Goal: Task Accomplishment & Management: Use online tool/utility

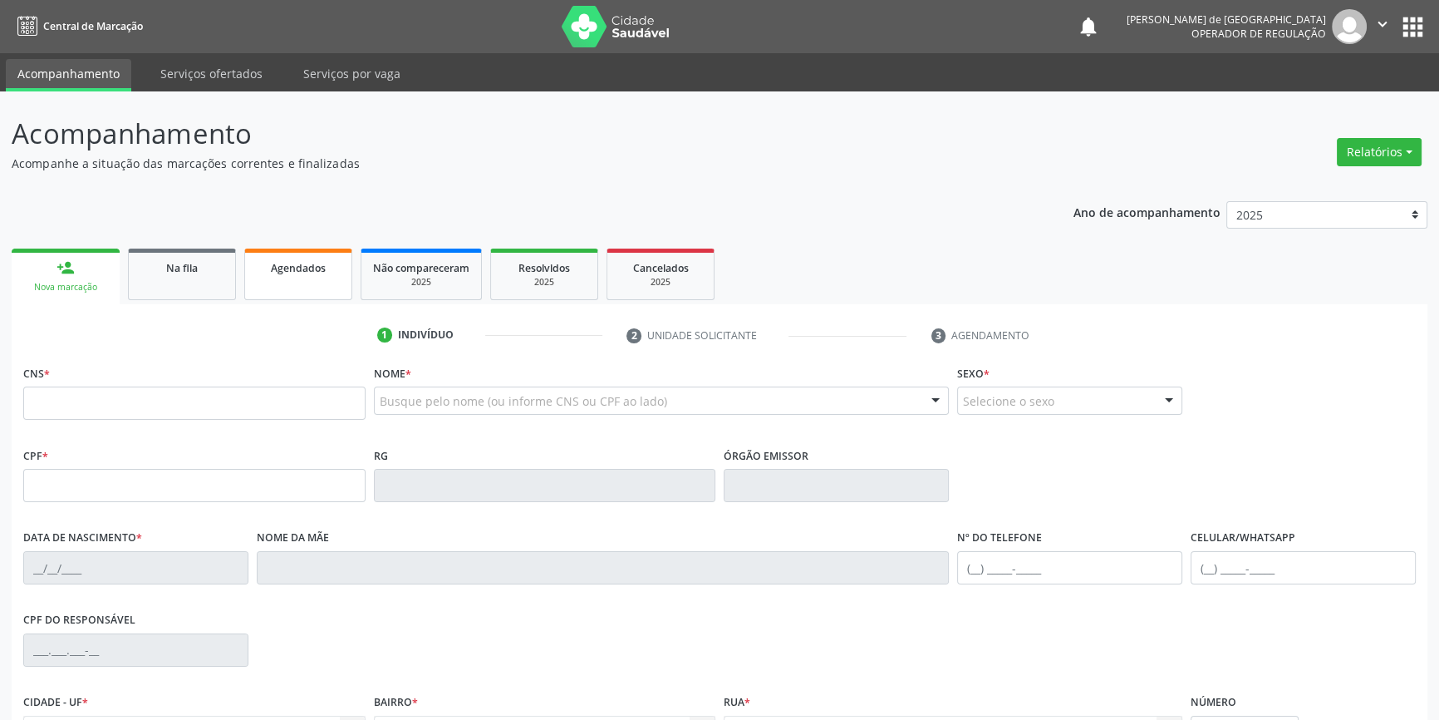
click at [288, 241] on div "Ano de acompanhamento 2025 2024 2023 2022 2021 2020 2019 2018 person_add Nova m…" at bounding box center [720, 539] width 1416 height 701
click at [288, 270] on span "Agendados" at bounding box center [298, 268] width 55 height 14
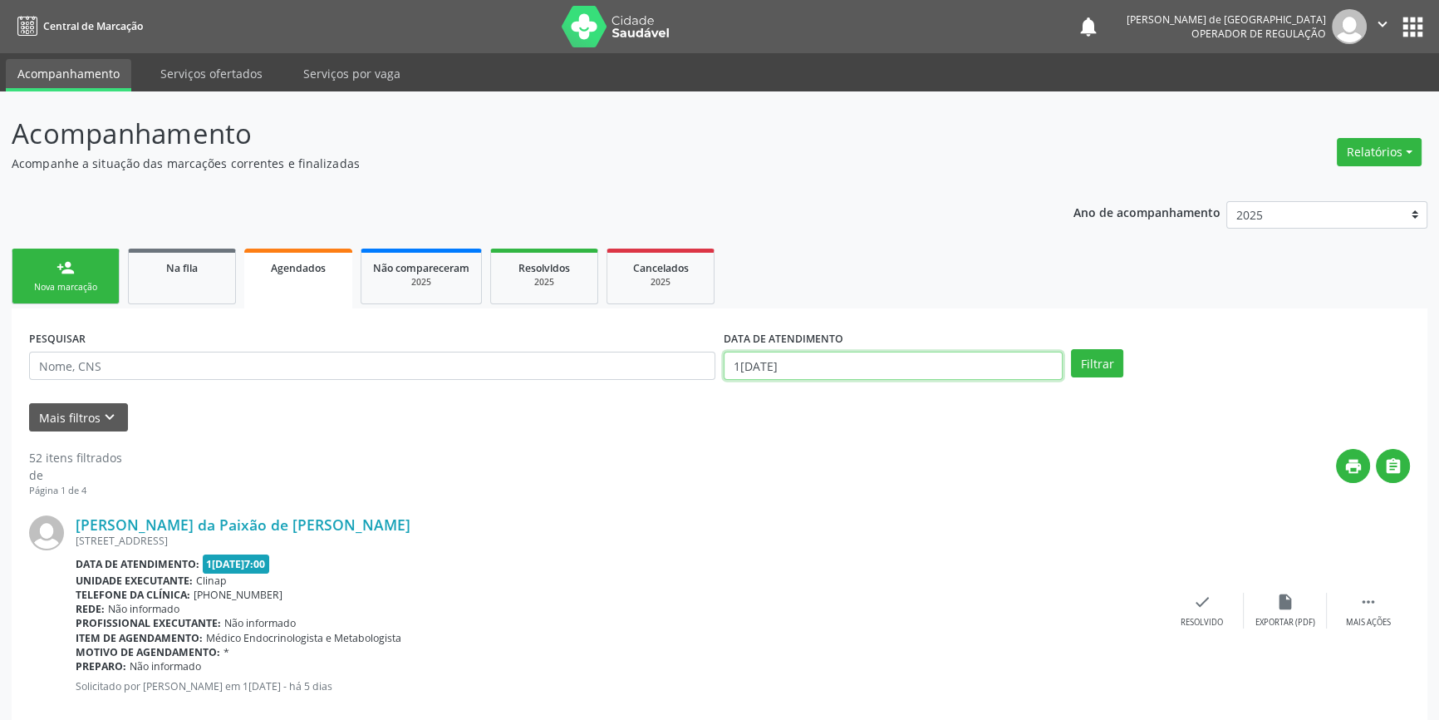
click at [797, 367] on input "1[DATE]" at bounding box center [893, 366] width 339 height 28
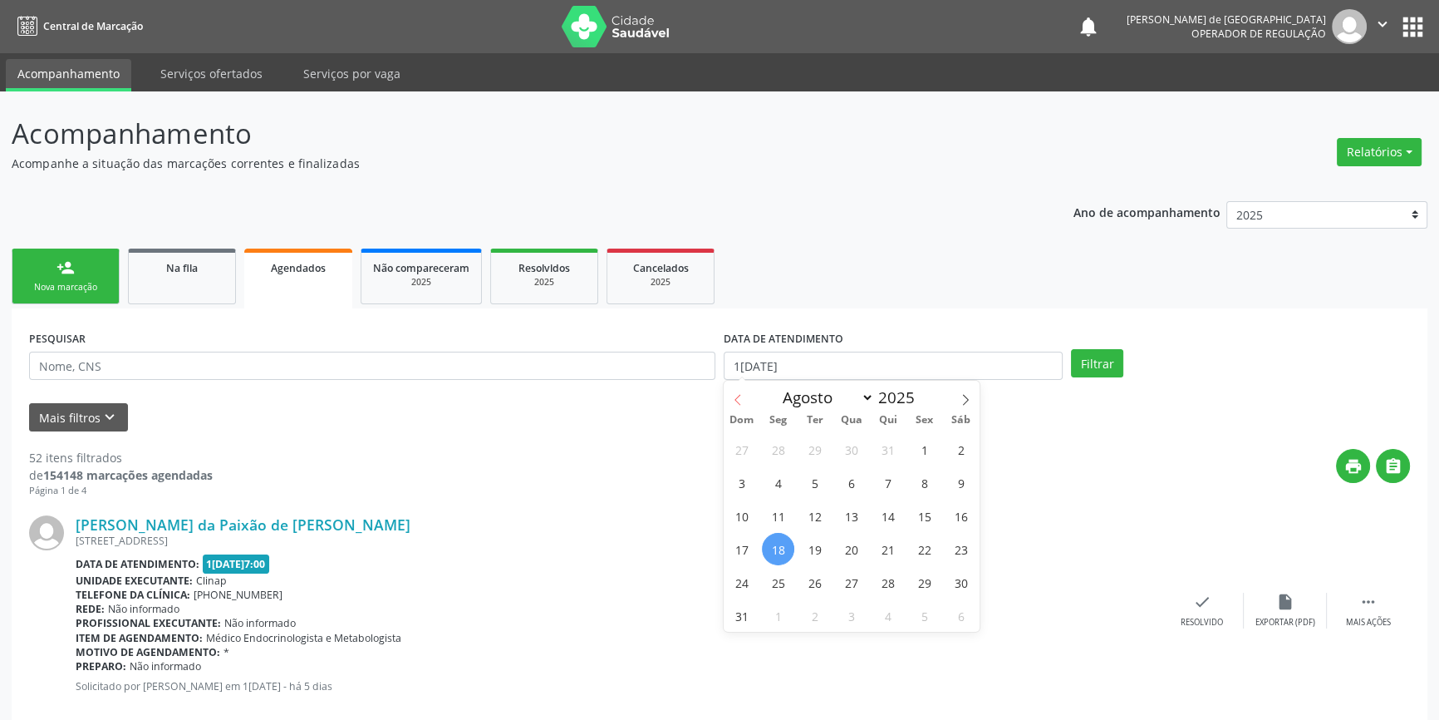
click at [735, 400] on icon at bounding box center [738, 400] width 12 height 12
select select "6"
click at [810, 453] on span "1" at bounding box center [815, 449] width 32 height 32
type input "0[DATE]"
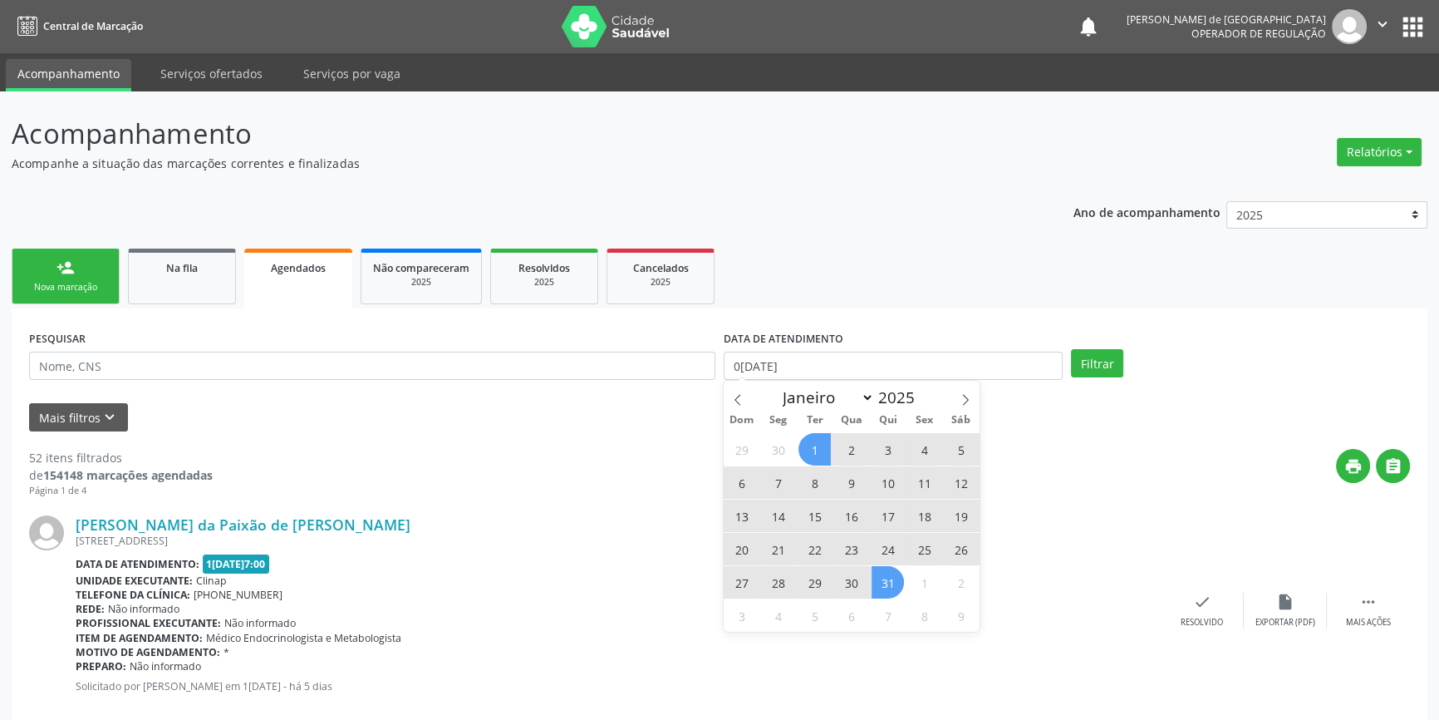
click at [890, 583] on span "31" at bounding box center [888, 582] width 32 height 32
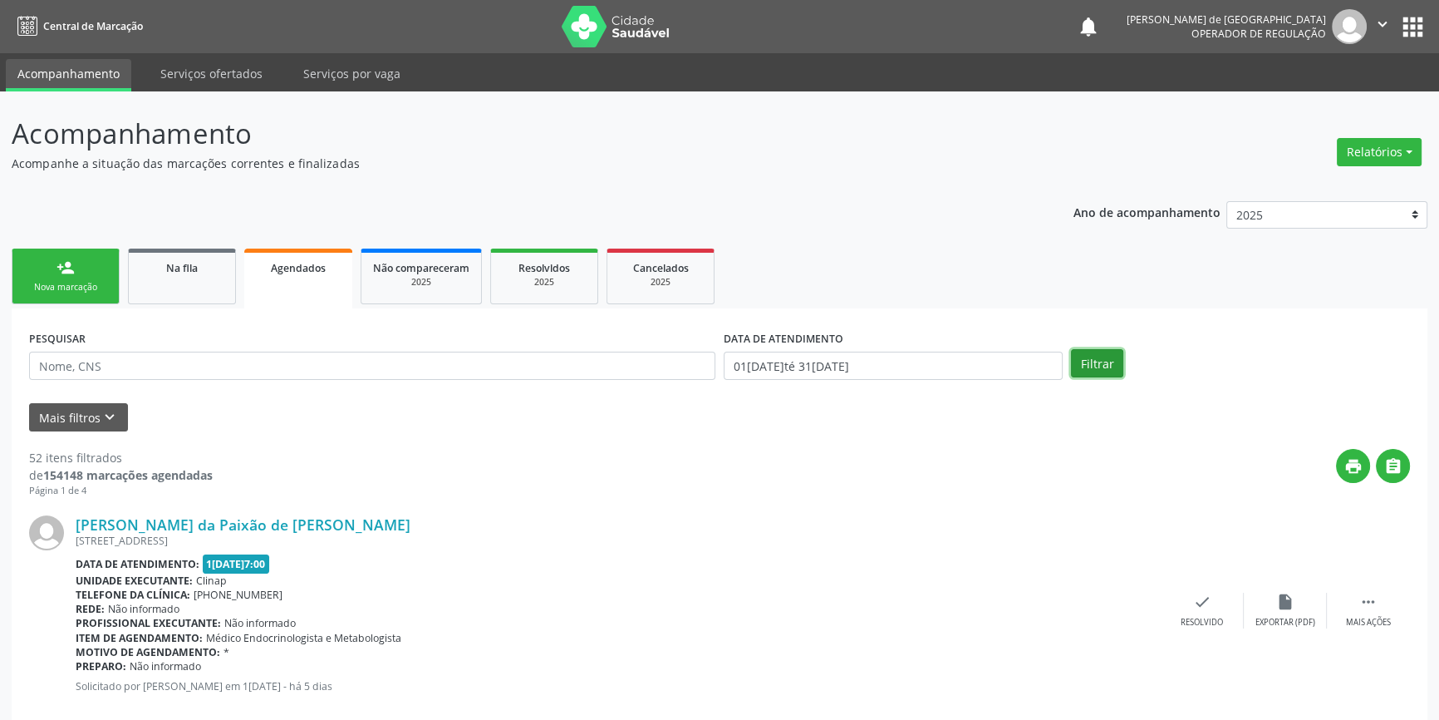
click at [1110, 361] on button "Filtrar" at bounding box center [1097, 363] width 52 height 28
click at [1098, 365] on button "Filtrar" at bounding box center [1097, 363] width 52 height 28
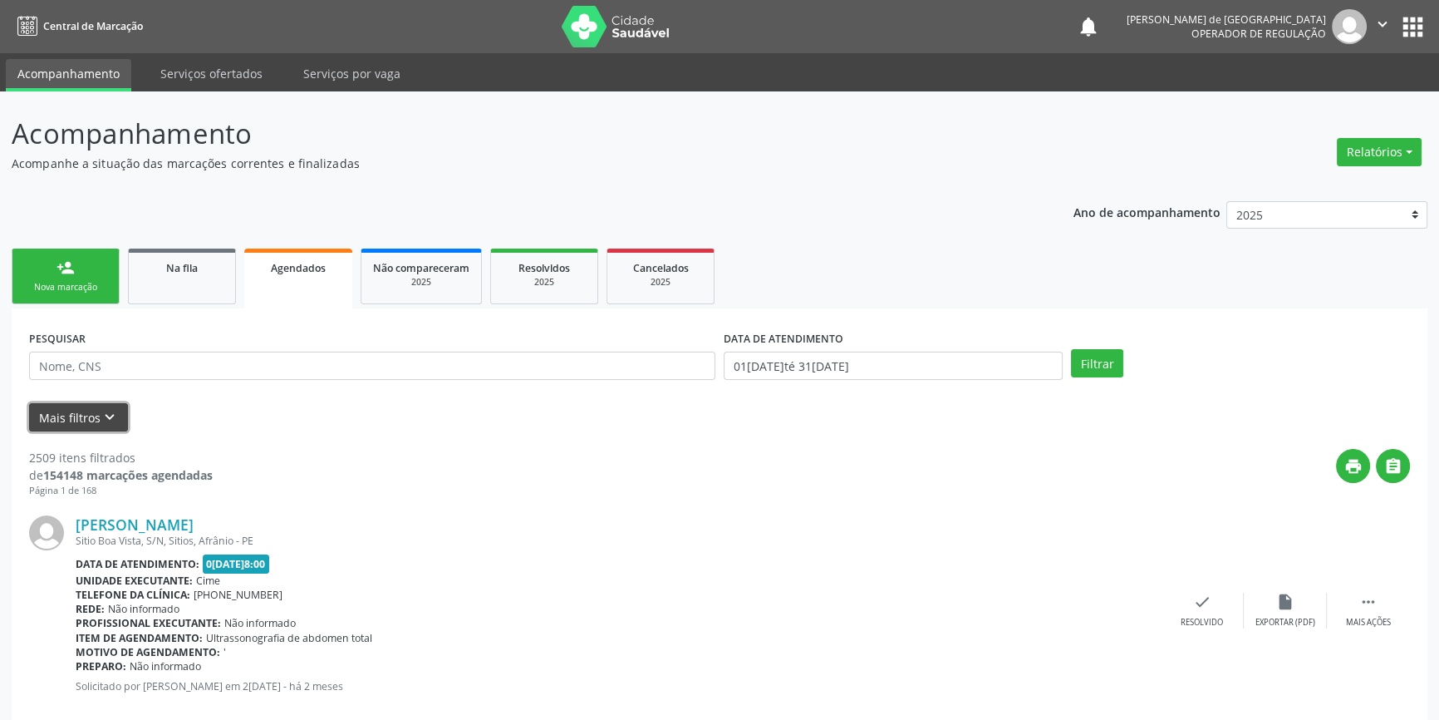
click at [80, 416] on button "Mais filtros keyboard_arrow_down" at bounding box center [78, 417] width 99 height 29
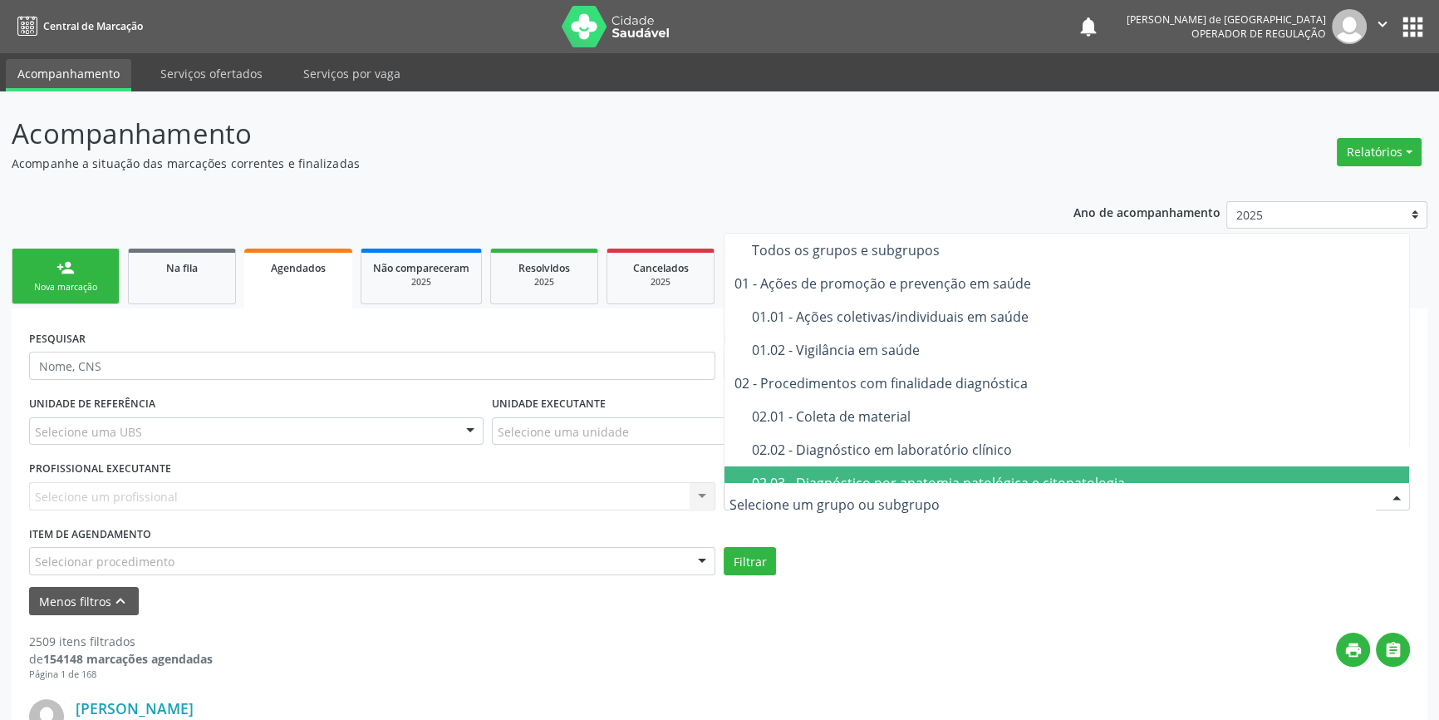
click at [903, 542] on div "UNIDADE DE REFERÊNCIA Selecione uma UBS Todas as UBS ESF de Extrema ESF de Barr…" at bounding box center [720, 483] width 1390 height 184
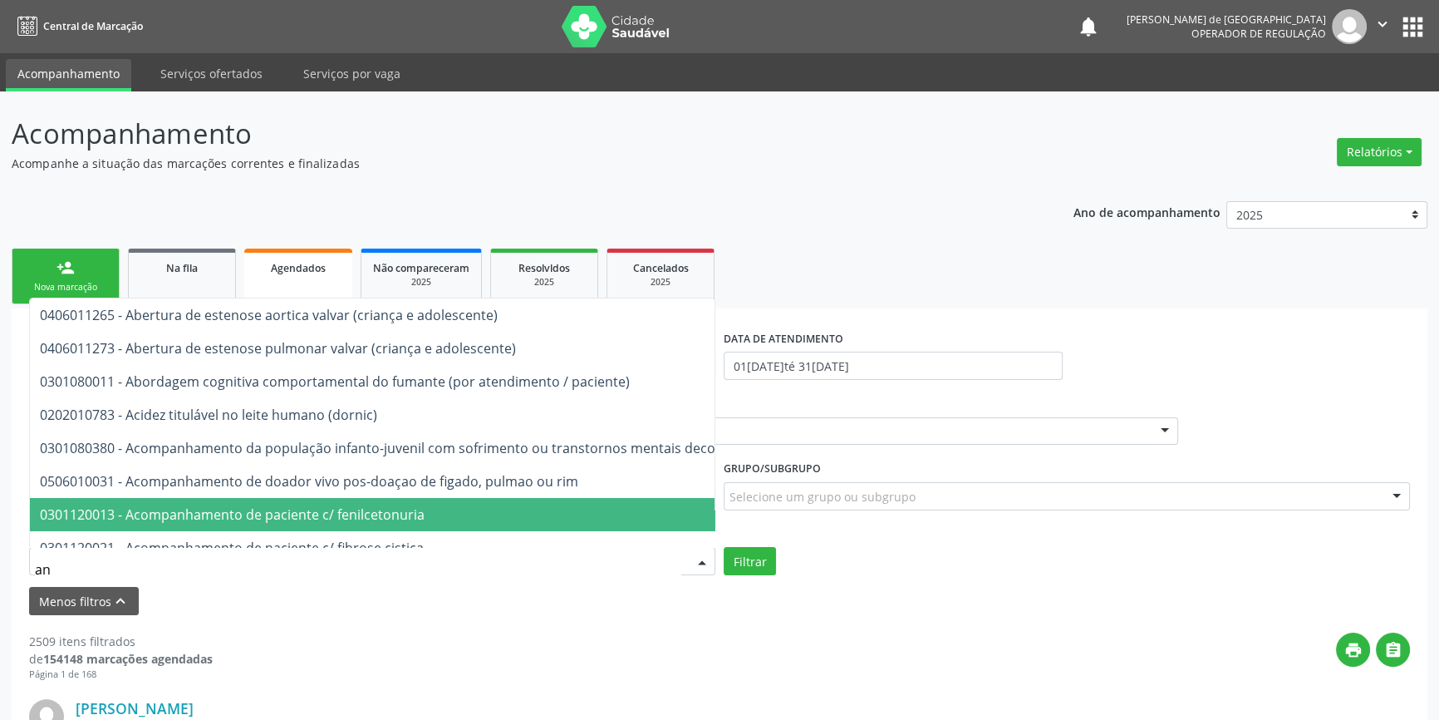
type input "a"
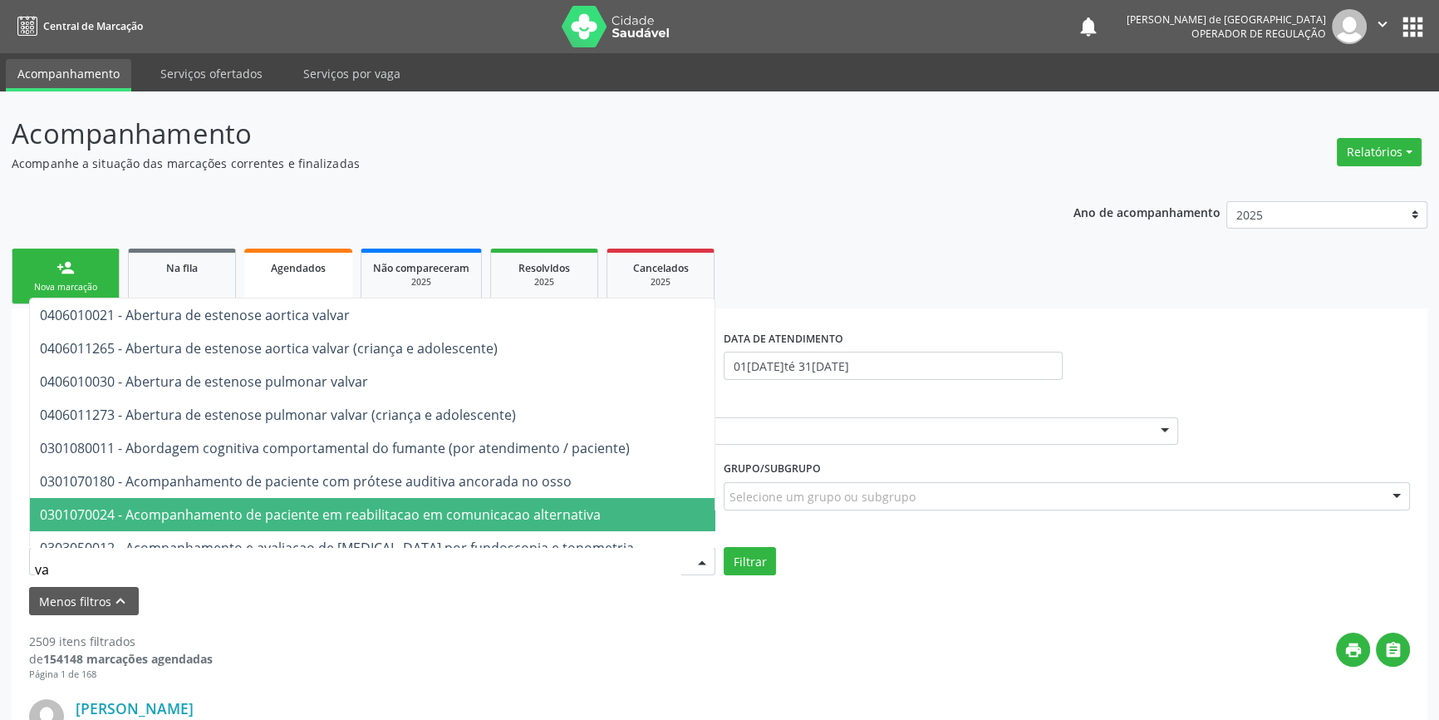
type input "v"
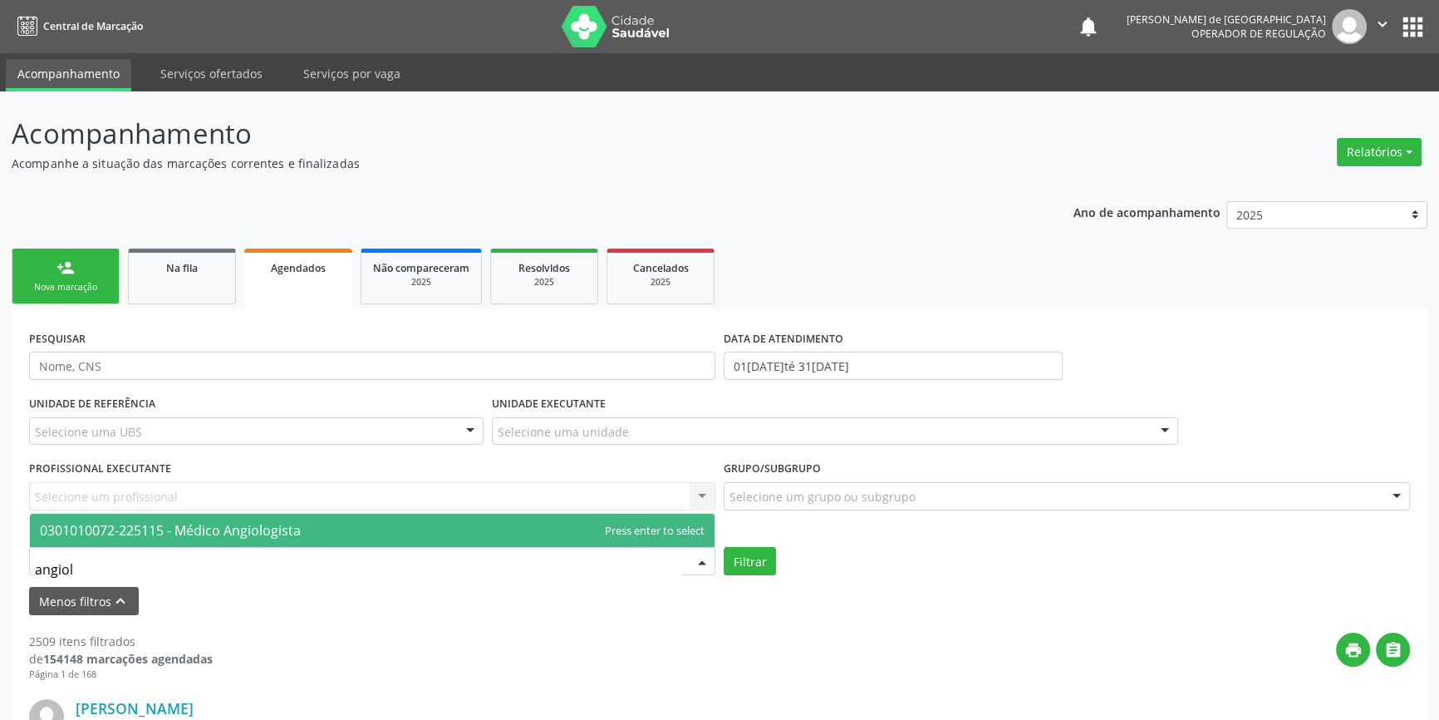
type input "angiolo"
click at [153, 514] on span "0301010072-225115 - Médico Angiologista" at bounding box center [372, 530] width 685 height 33
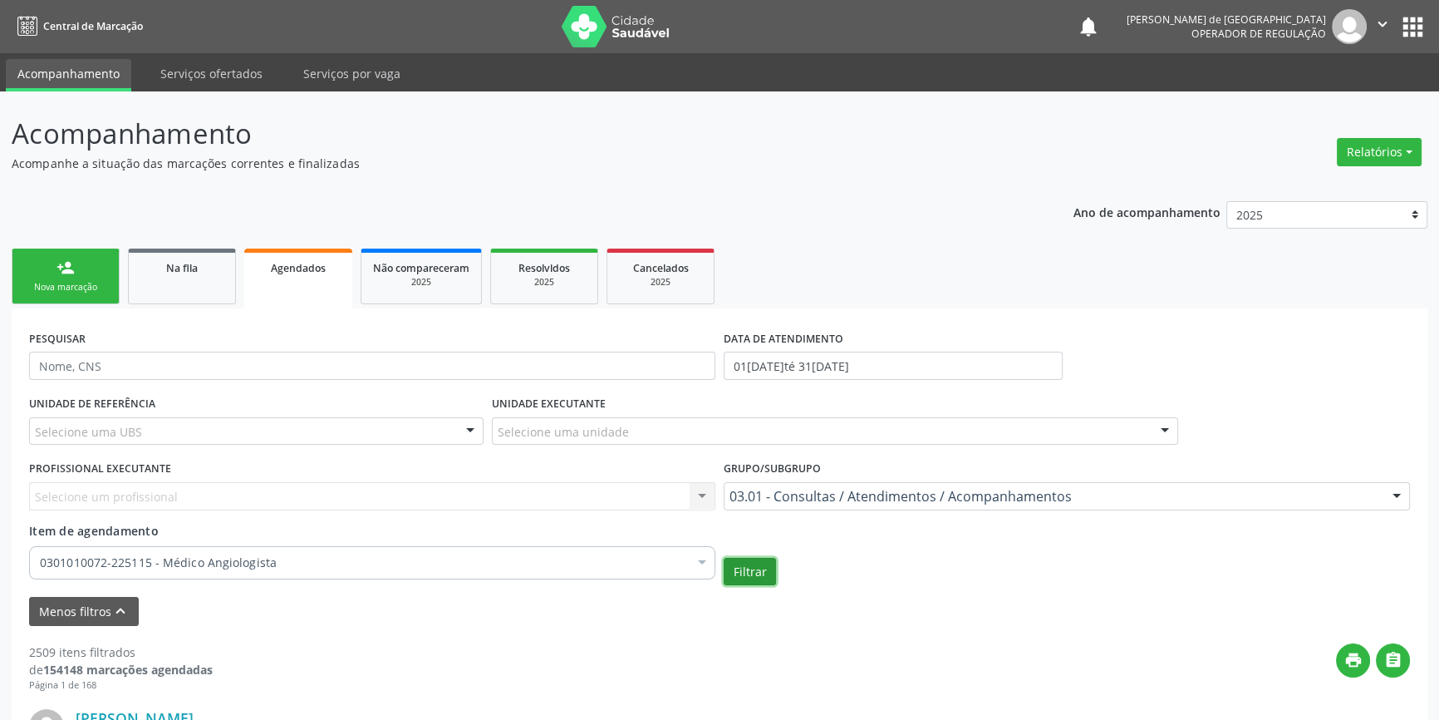
click at [764, 568] on button "Filtrar" at bounding box center [750, 572] width 52 height 28
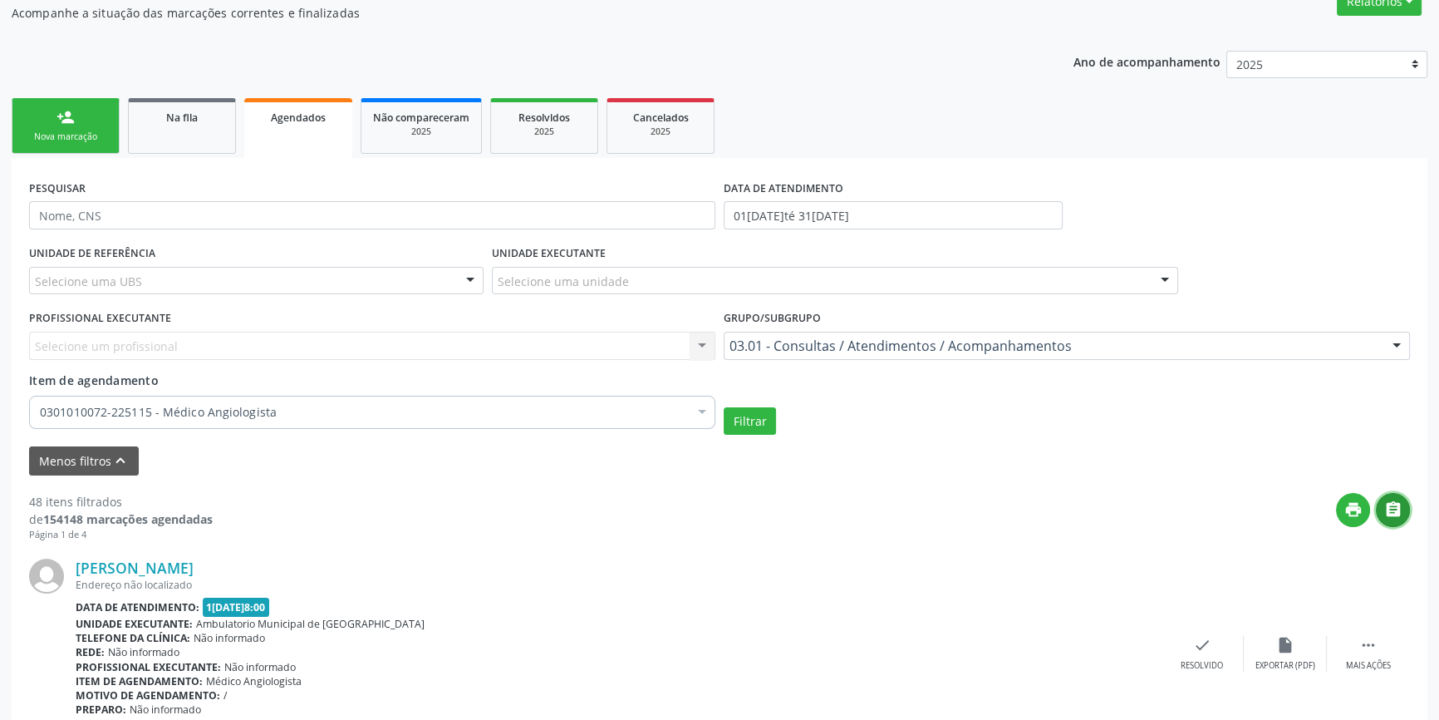
click at [1400, 512] on icon "" at bounding box center [1394, 509] width 18 height 18
click at [1355, 498] on button "print" at bounding box center [1353, 510] width 34 height 34
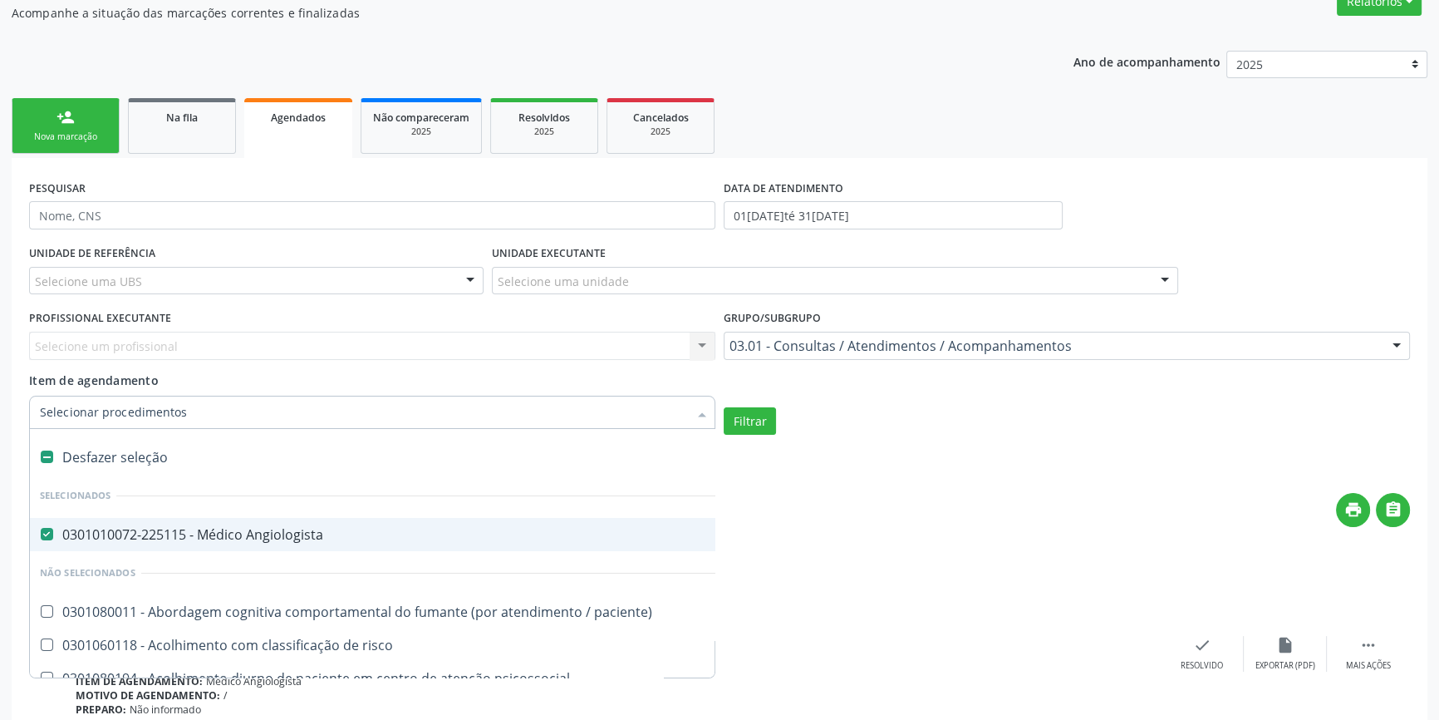
click at [102, 460] on div "Desfazer seleção" at bounding box center [908, 456] width 1756 height 33
checkbox Angiologista "false"
click at [108, 413] on input "Item de agendamento" at bounding box center [364, 412] width 648 height 33
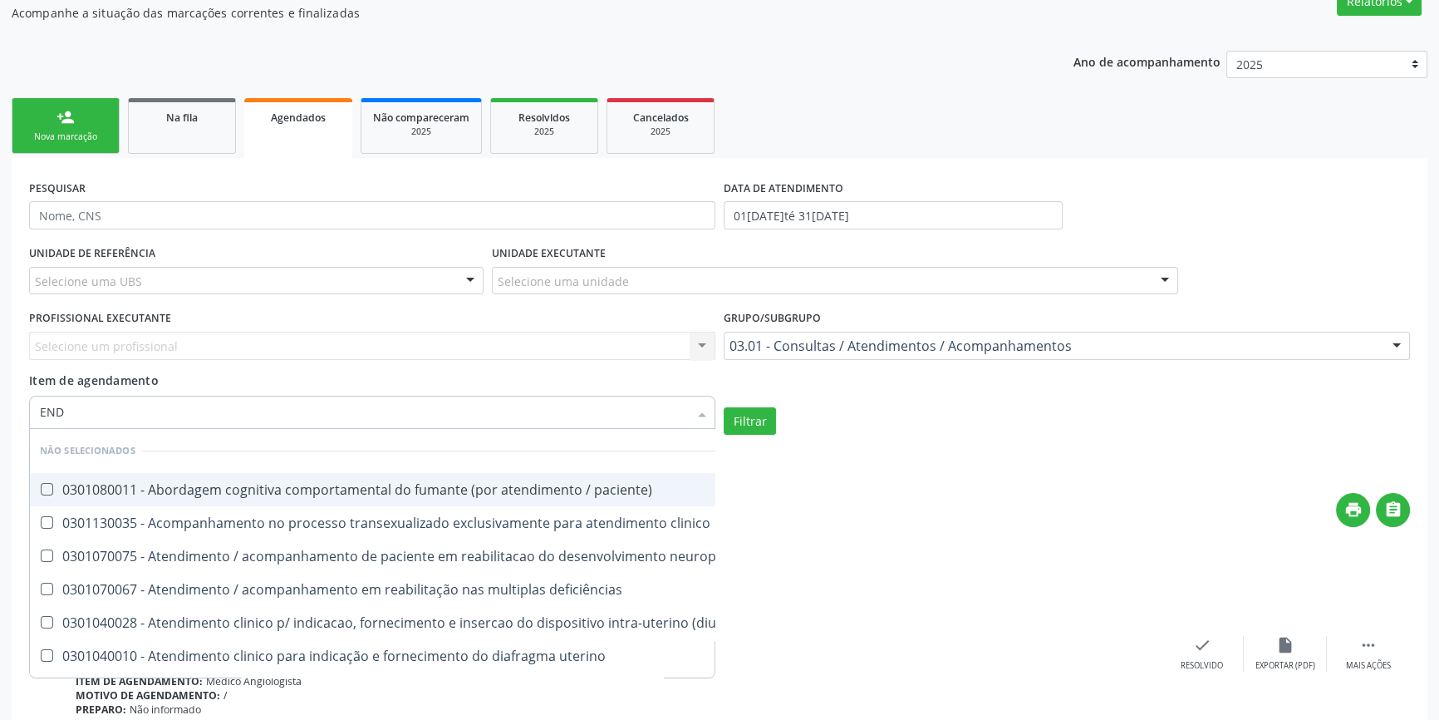
type input "ENDO"
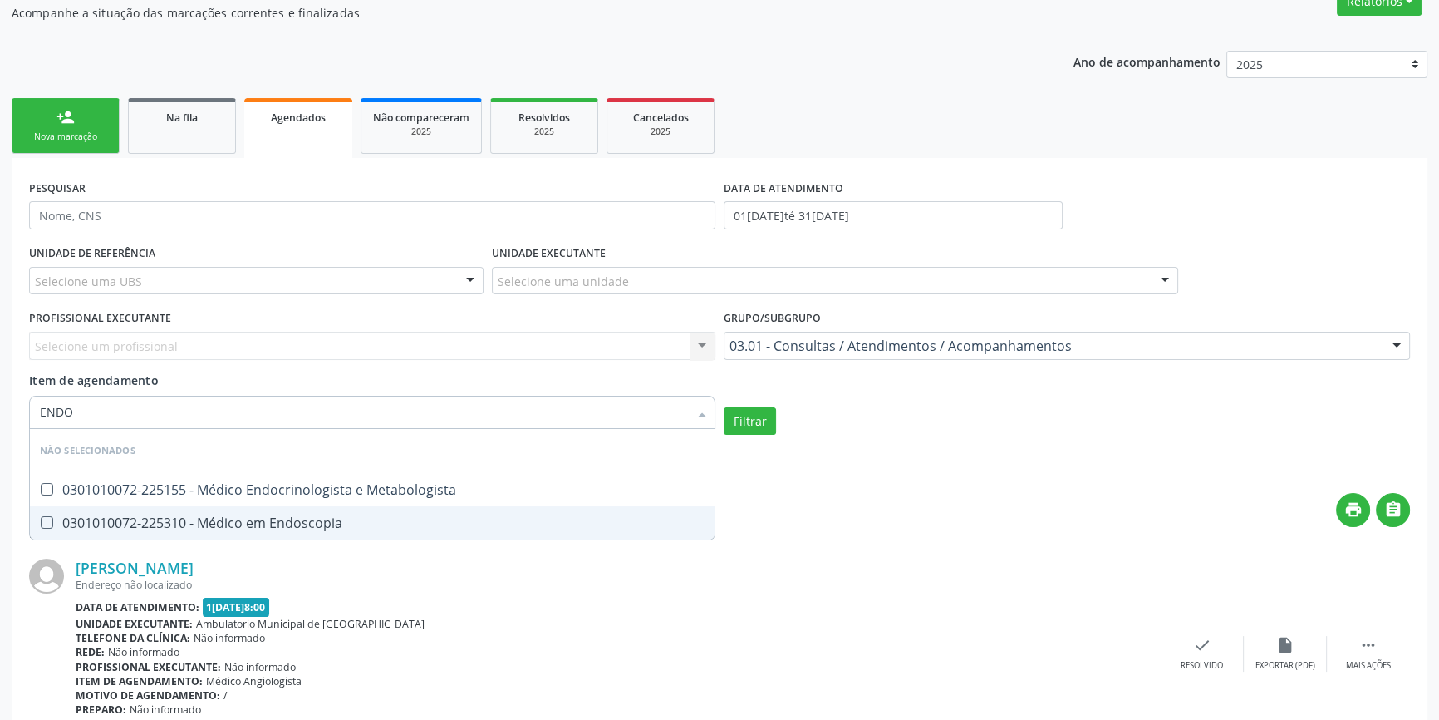
click at [108, 516] on div "0301010072-225310 - Médico em Endoscopia" at bounding box center [372, 522] width 665 height 13
checkbox Endoscopia "true"
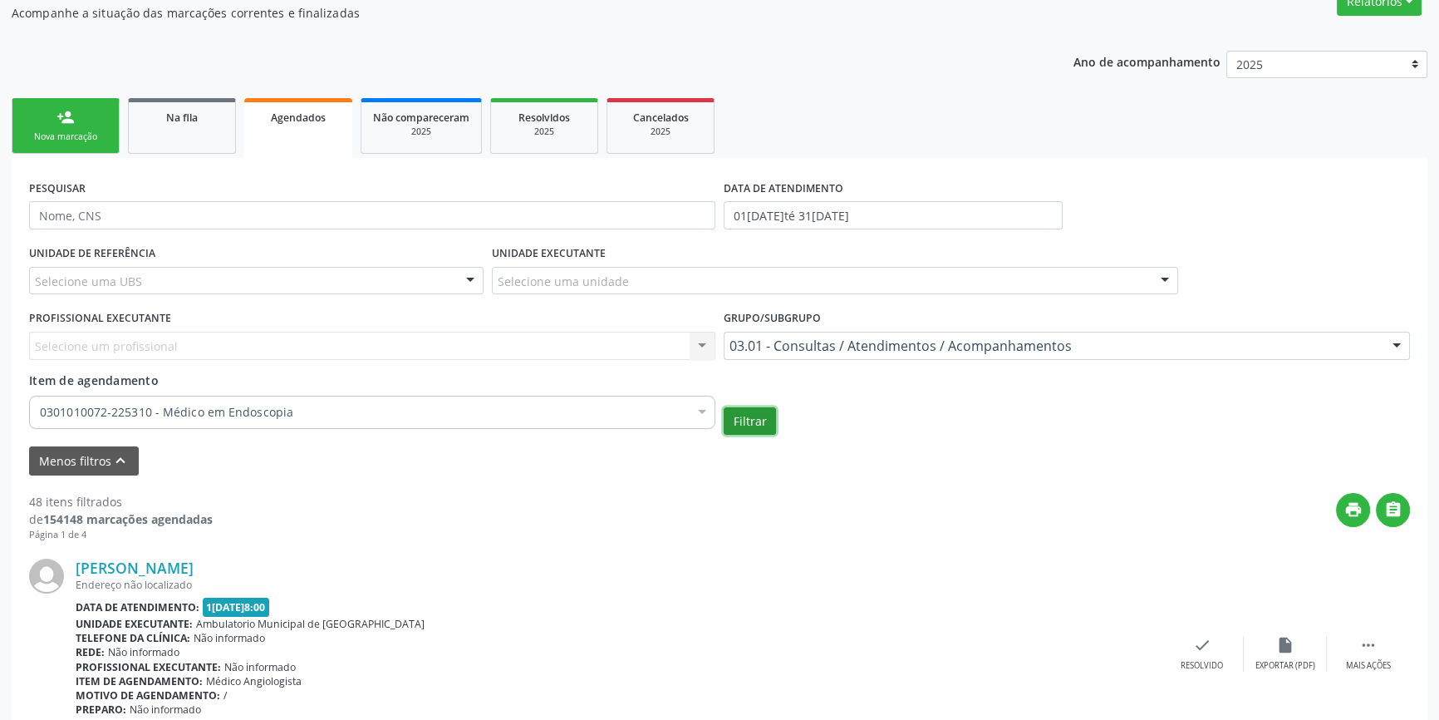
click at [745, 415] on button "Filtrar" at bounding box center [750, 421] width 52 height 28
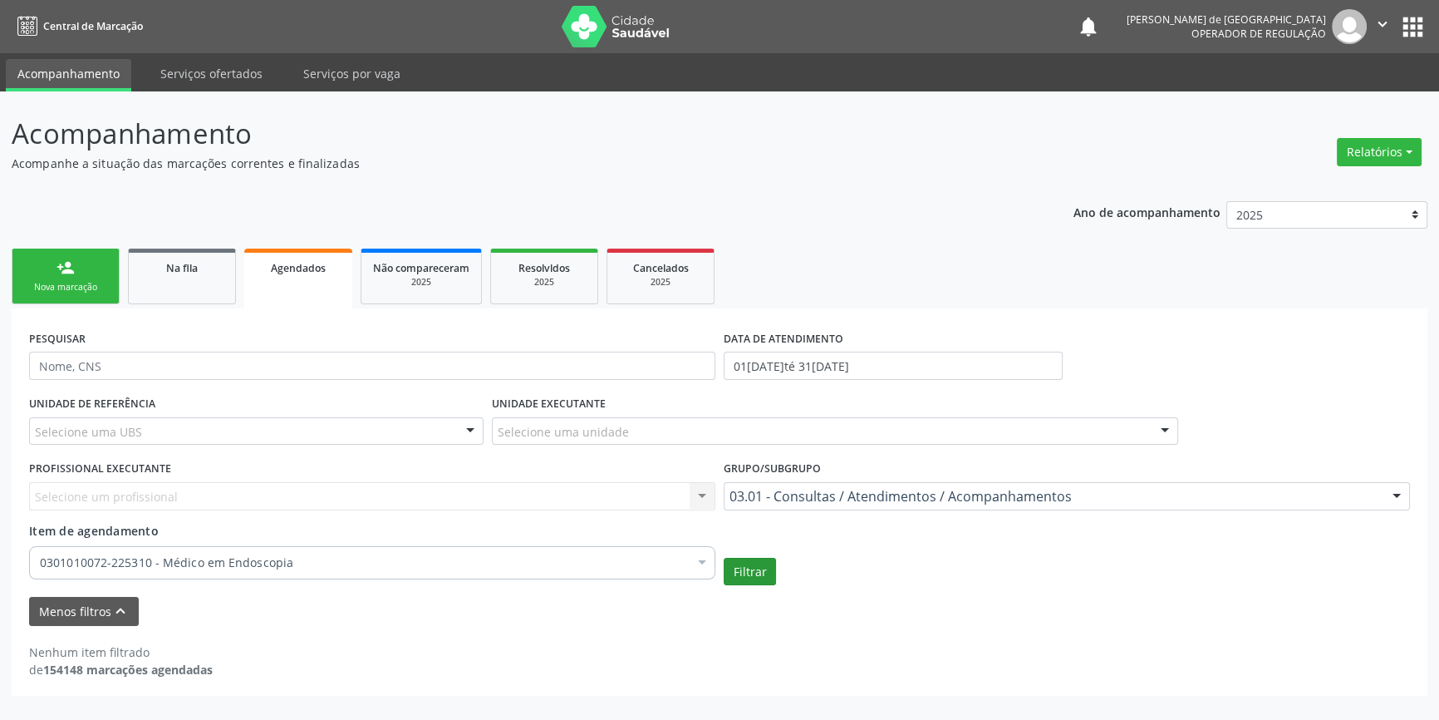
scroll to position [0, 0]
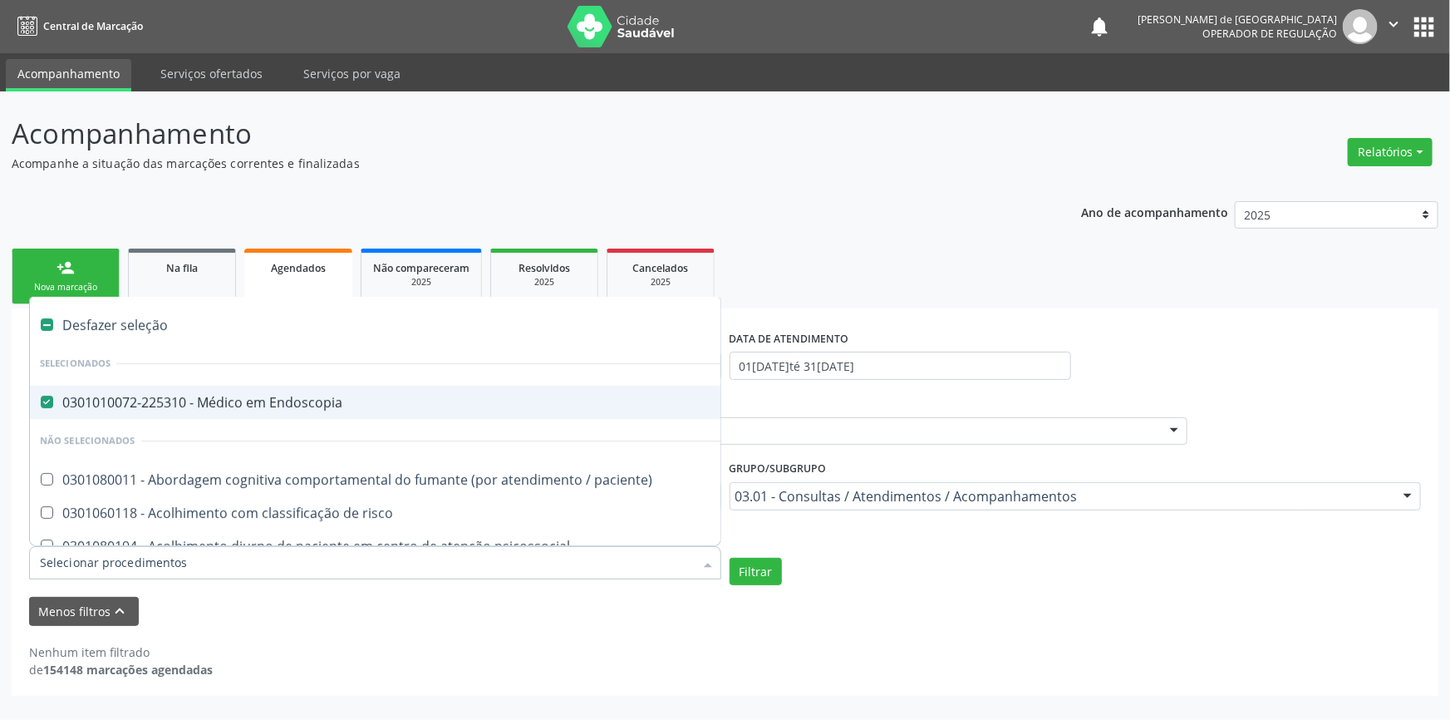
click at [49, 398] on Endoscopia at bounding box center [47, 402] width 12 height 12
click at [41, 398] on Endoscopia "checkbox" at bounding box center [35, 401] width 11 height 11
checkbox Endoscopia "false"
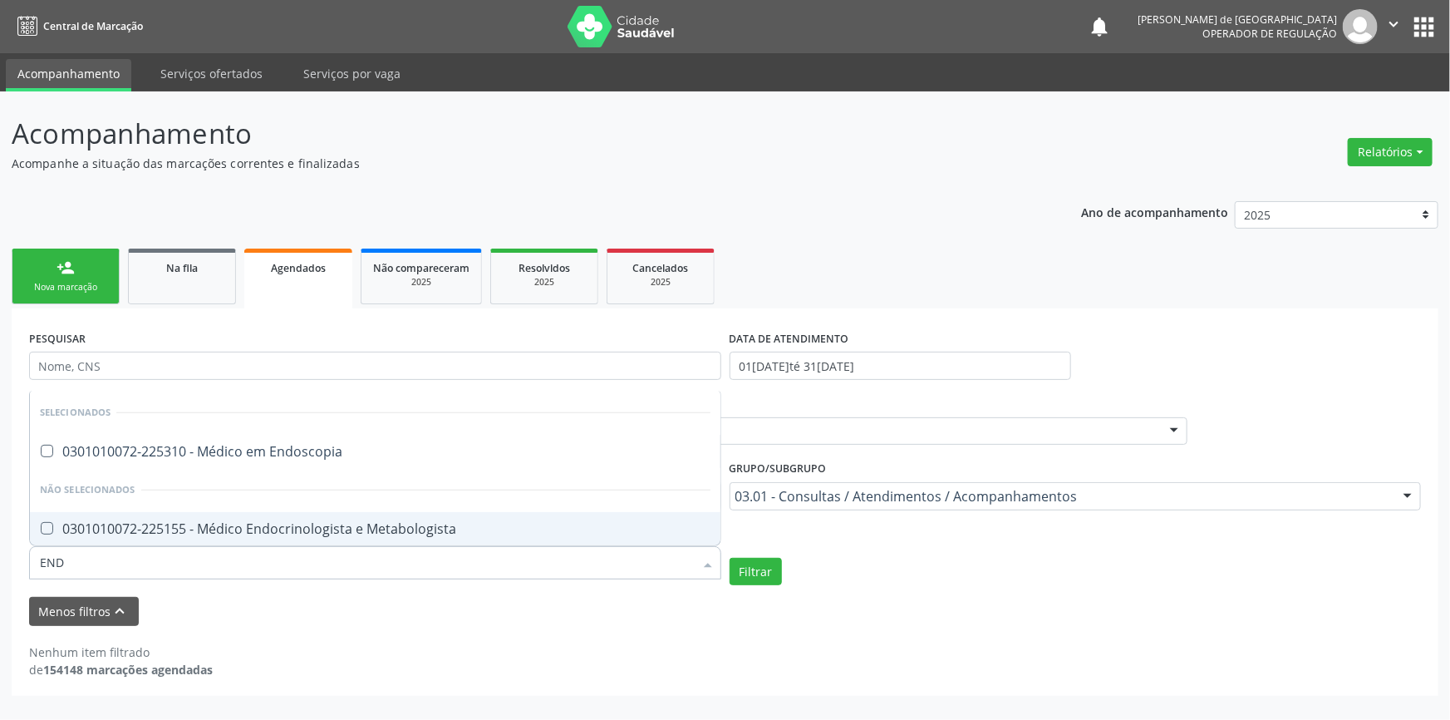
type input "ENDO"
click at [81, 524] on div "0301010072-225155 - Médico Endocrinologista e Metabologista" at bounding box center [375, 528] width 671 height 13
checkbox Metabologista "true"
checkbox Endoscopia "true"
checkbox Metabologista "false"
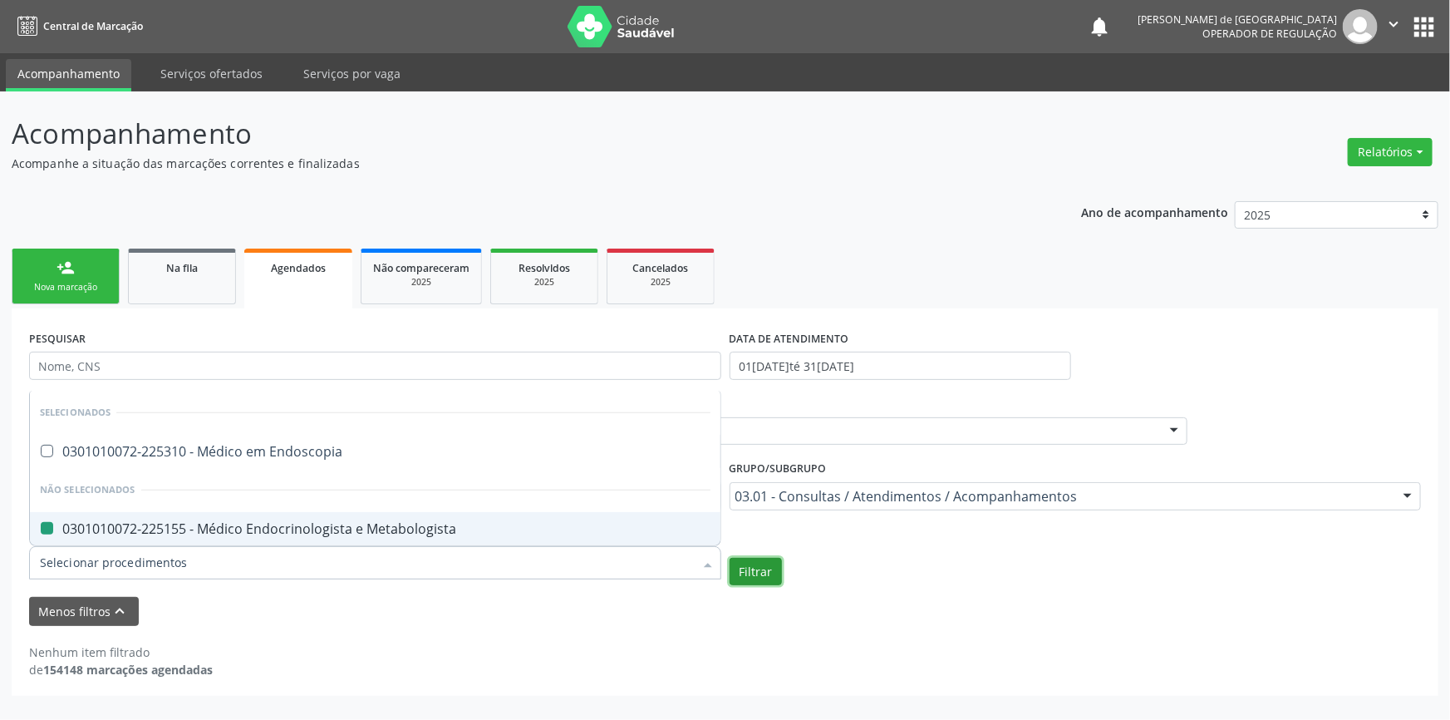
click at [765, 571] on button "Filtrar" at bounding box center [756, 572] width 52 height 28
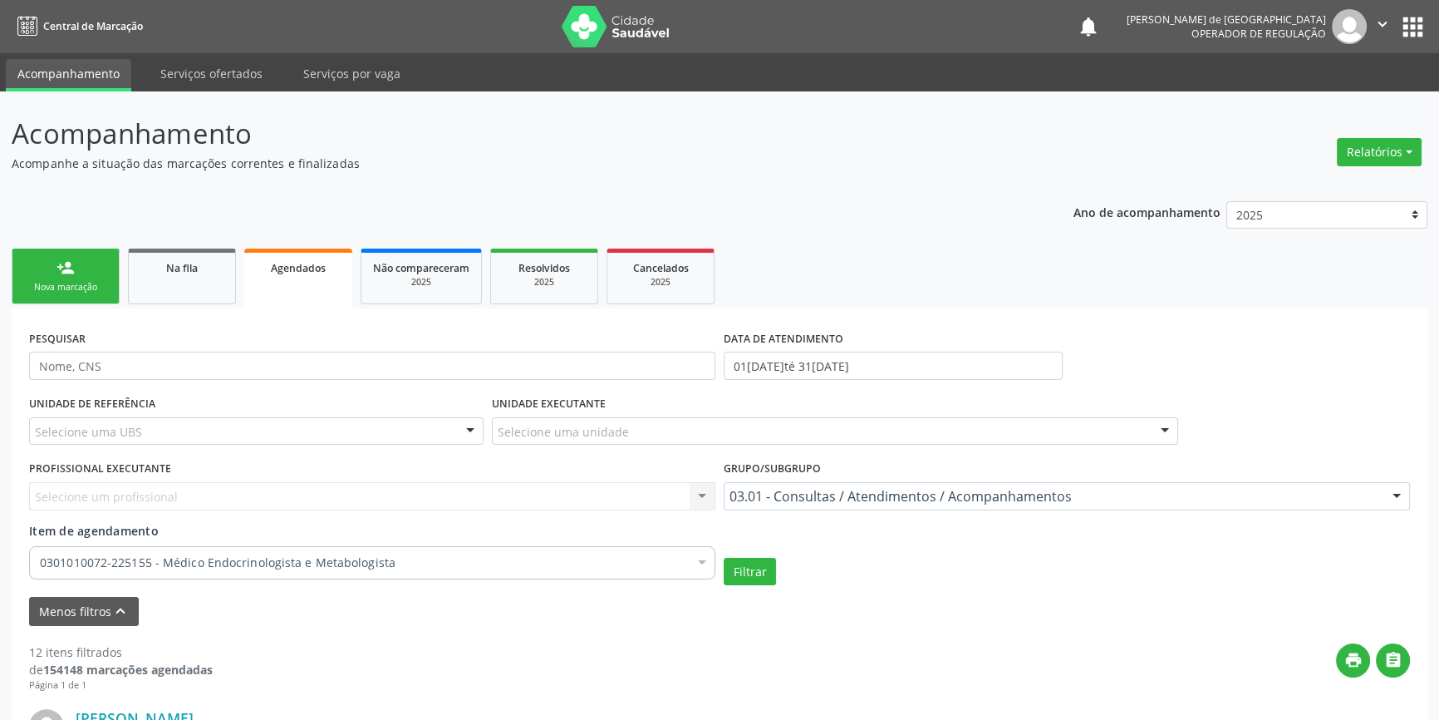
scroll to position [150, 0]
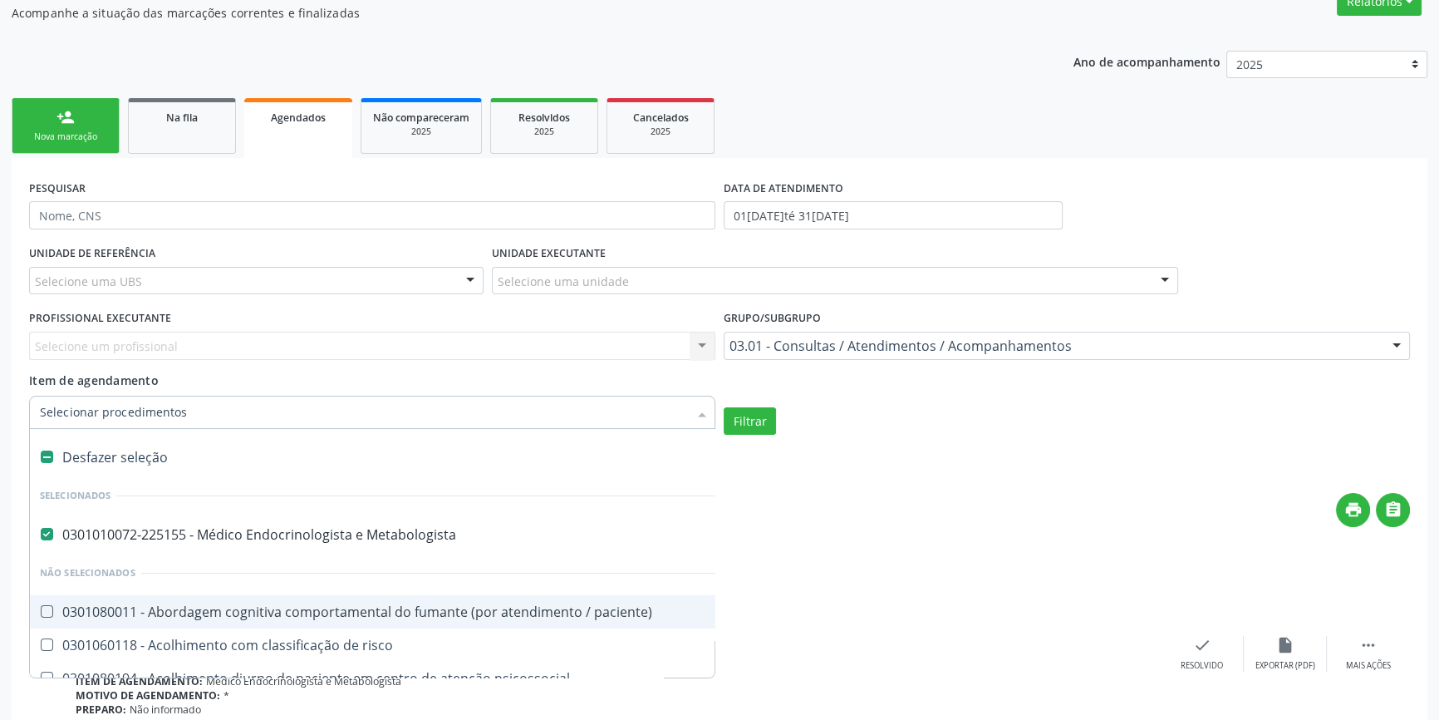
click at [77, 449] on div "Desfazer seleção" at bounding box center [908, 456] width 1756 height 33
checkbox Metabologista "false"
click at [83, 410] on input "Item de agendamento" at bounding box center [364, 412] width 648 height 33
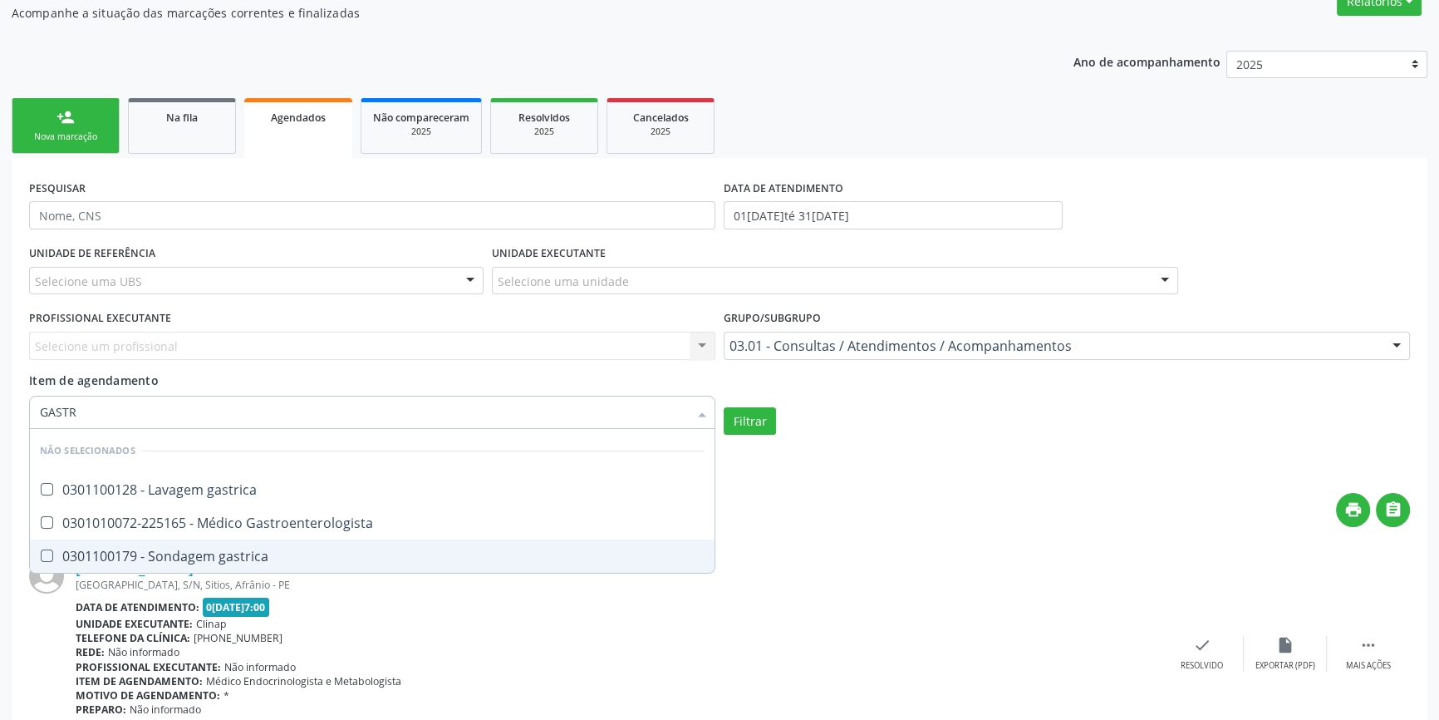
type input "[MEDICAL_DATA]"
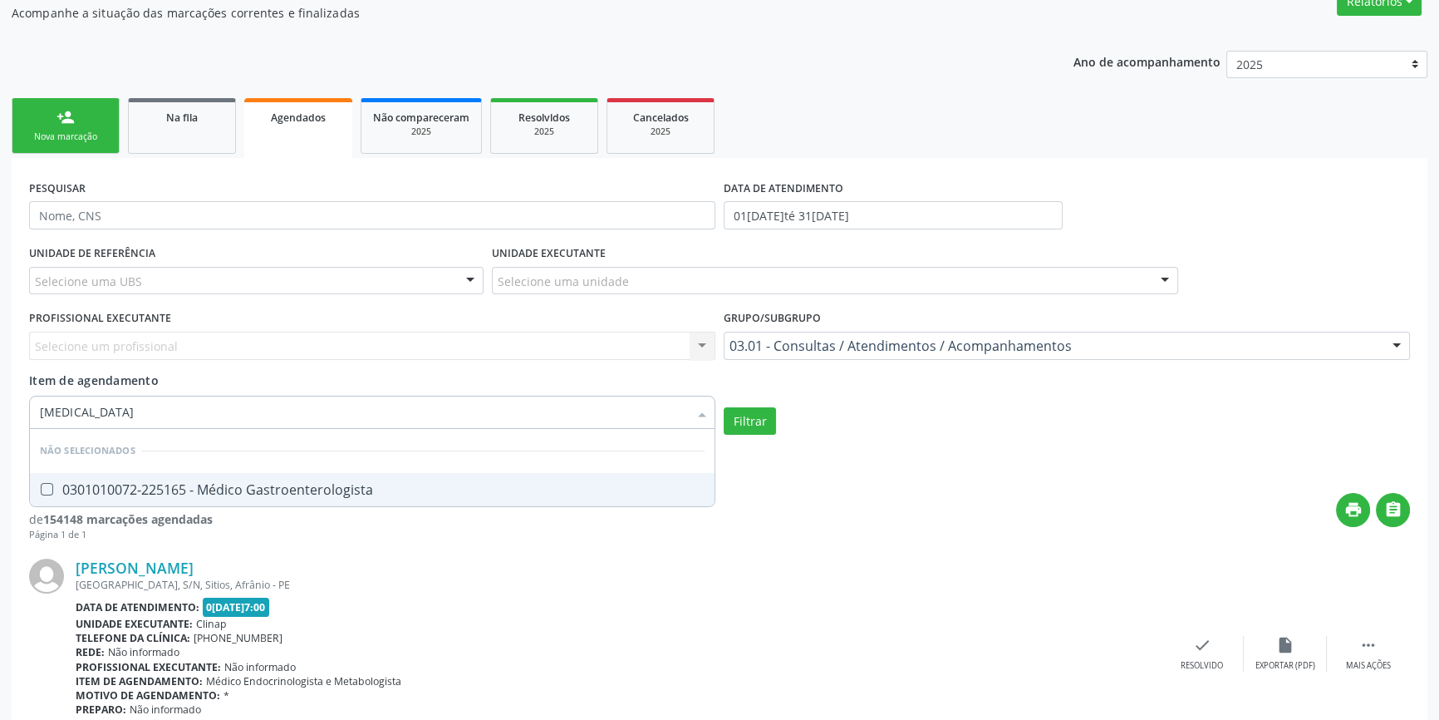
click at [95, 483] on div "0301010072-225165 - Médico Gastroenterologista" at bounding box center [372, 489] width 665 height 13
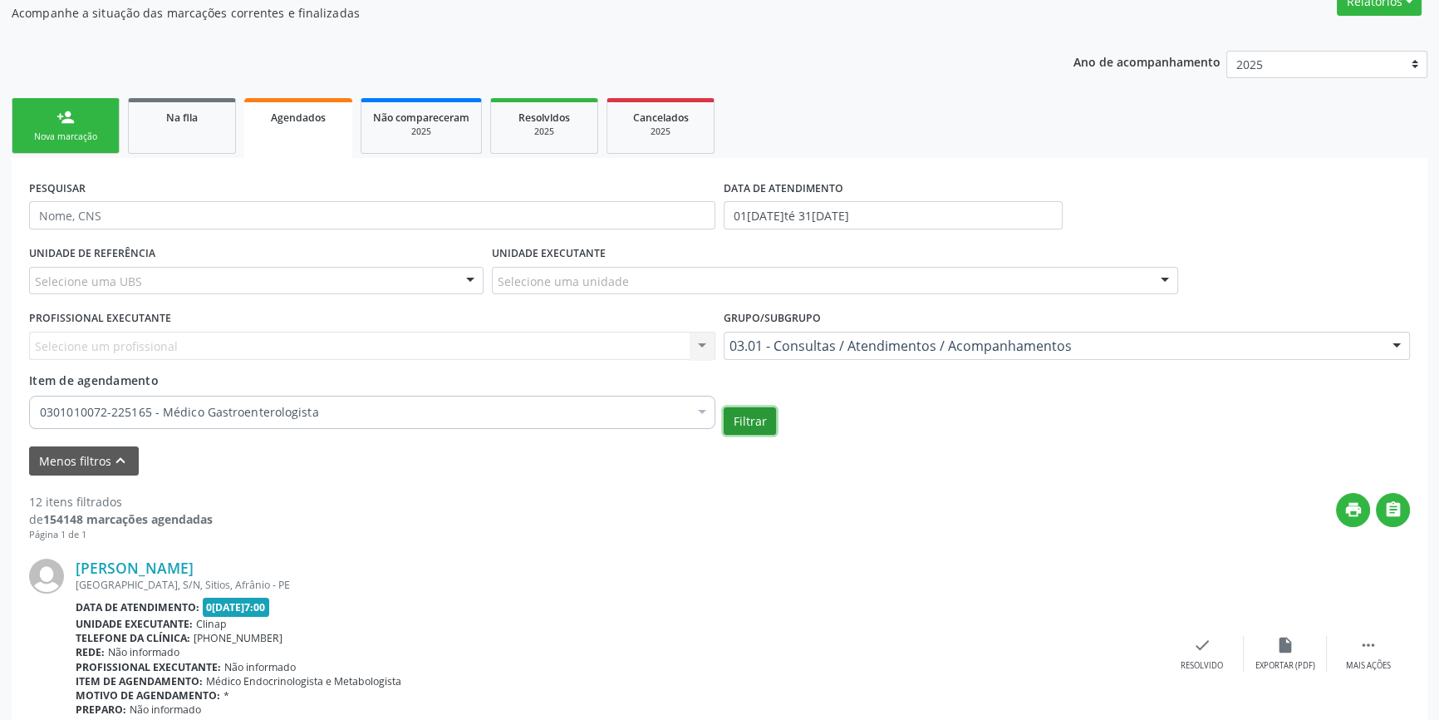
click at [744, 423] on button "Filtrar" at bounding box center [750, 421] width 52 height 28
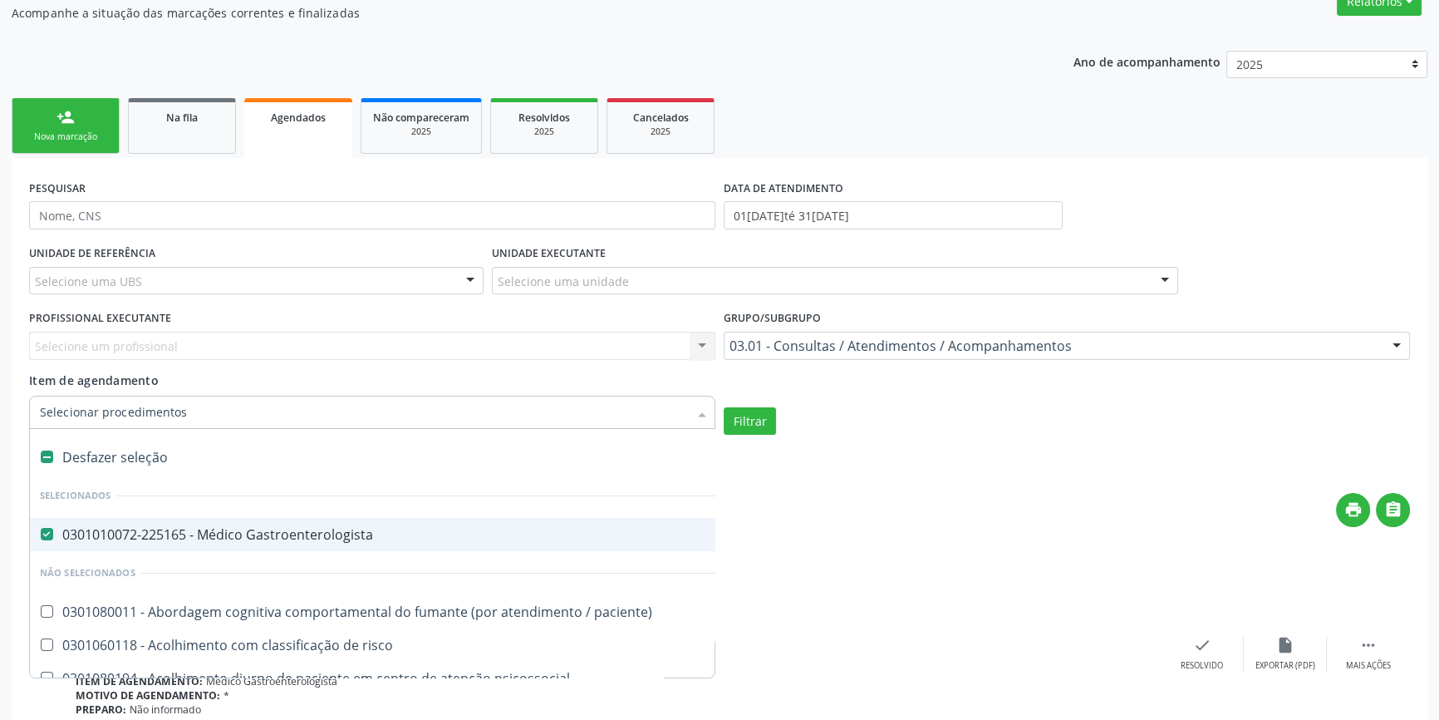
click at [99, 458] on div "Desfazer seleção" at bounding box center [908, 456] width 1756 height 33
checkbox Gastroenterologista "false"
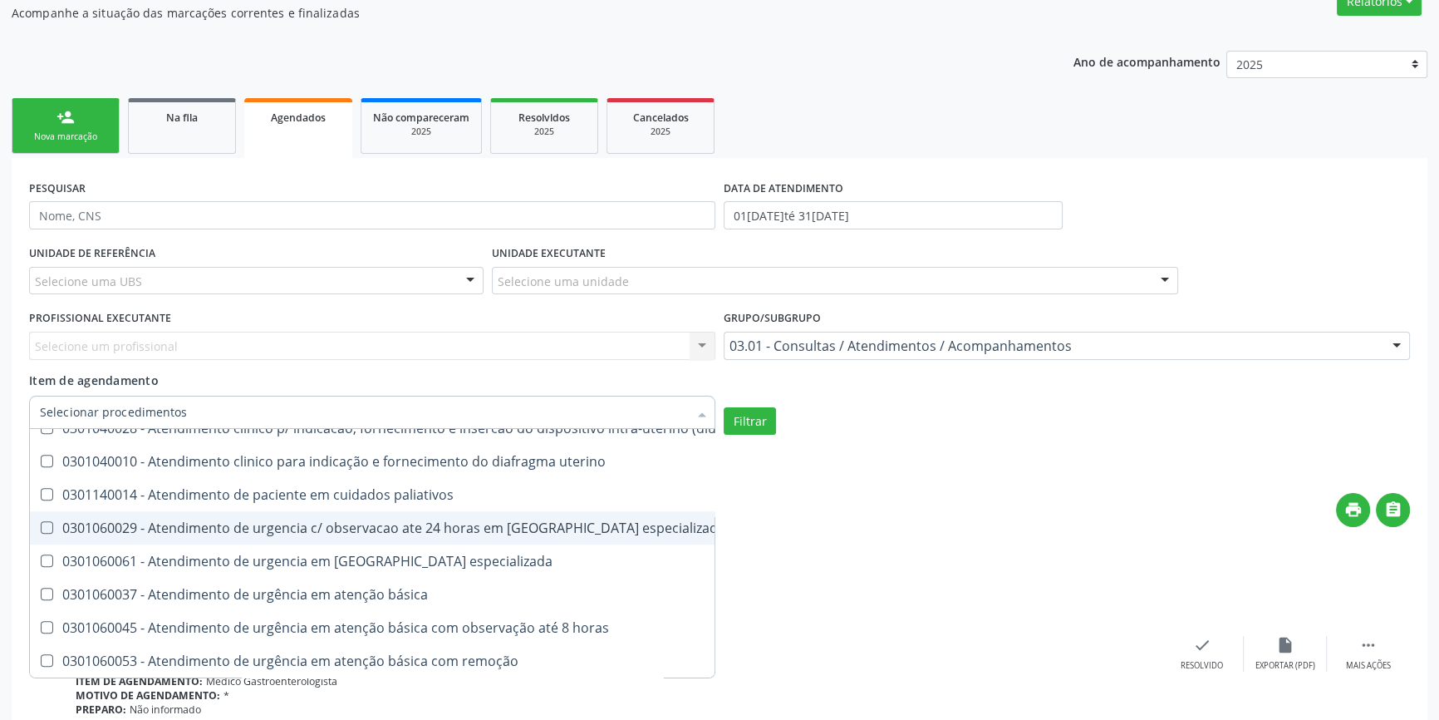
scroll to position [1586, 0]
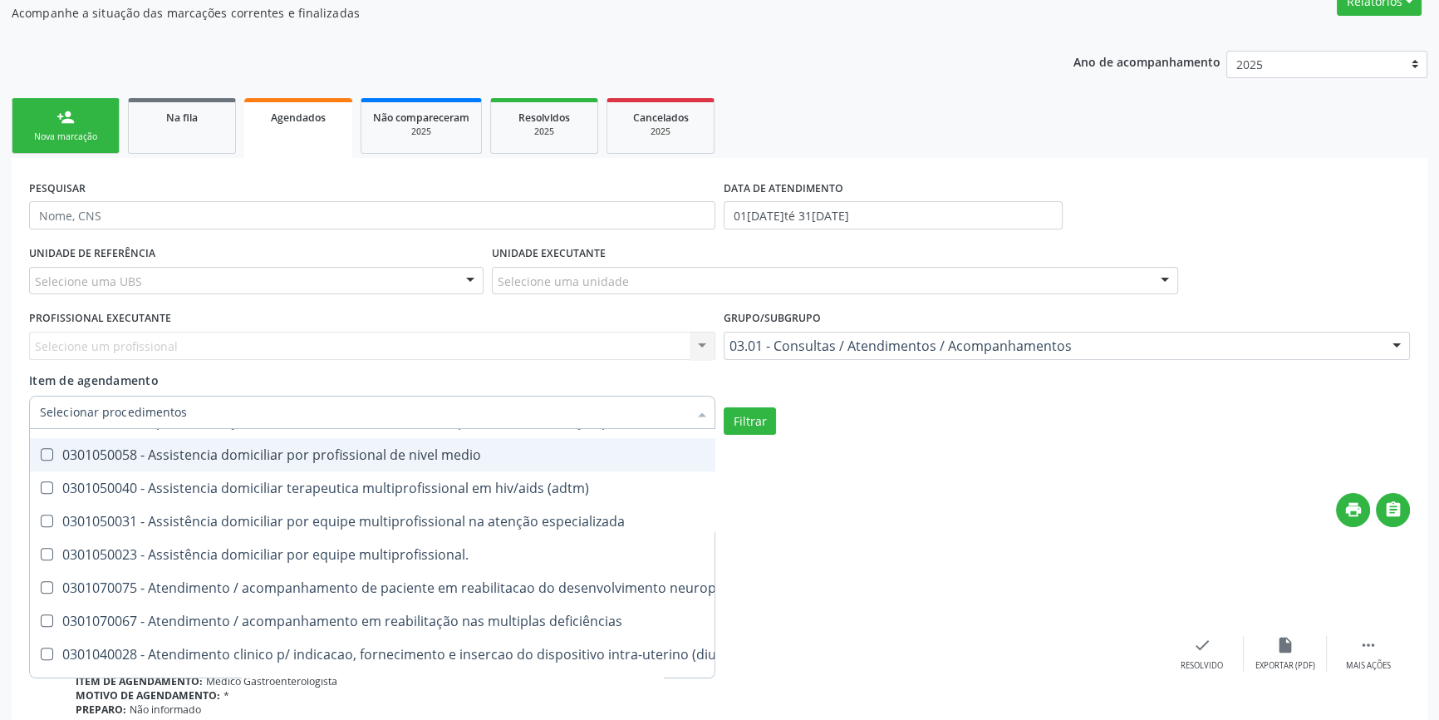
click at [103, 411] on input "Item de agendamento" at bounding box center [364, 412] width 648 height 33
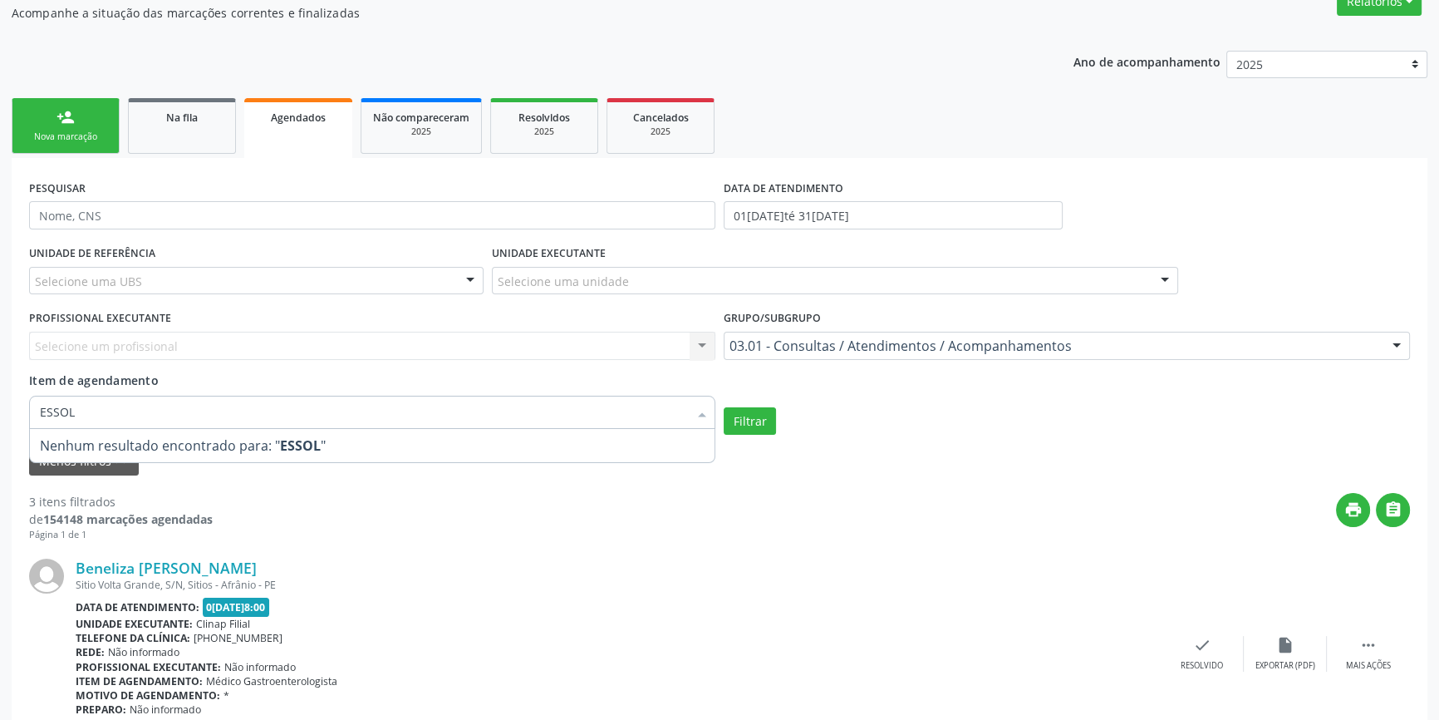
scroll to position [0, 0]
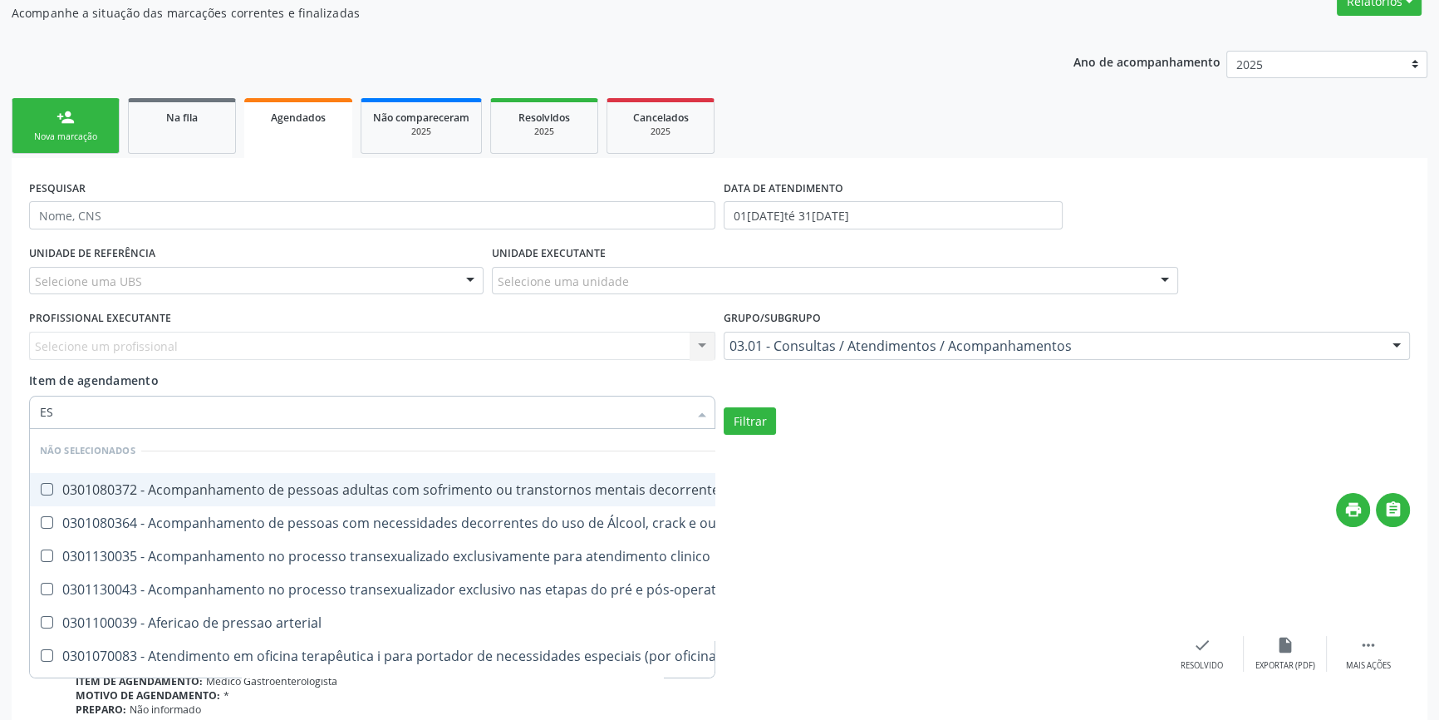
type input "E"
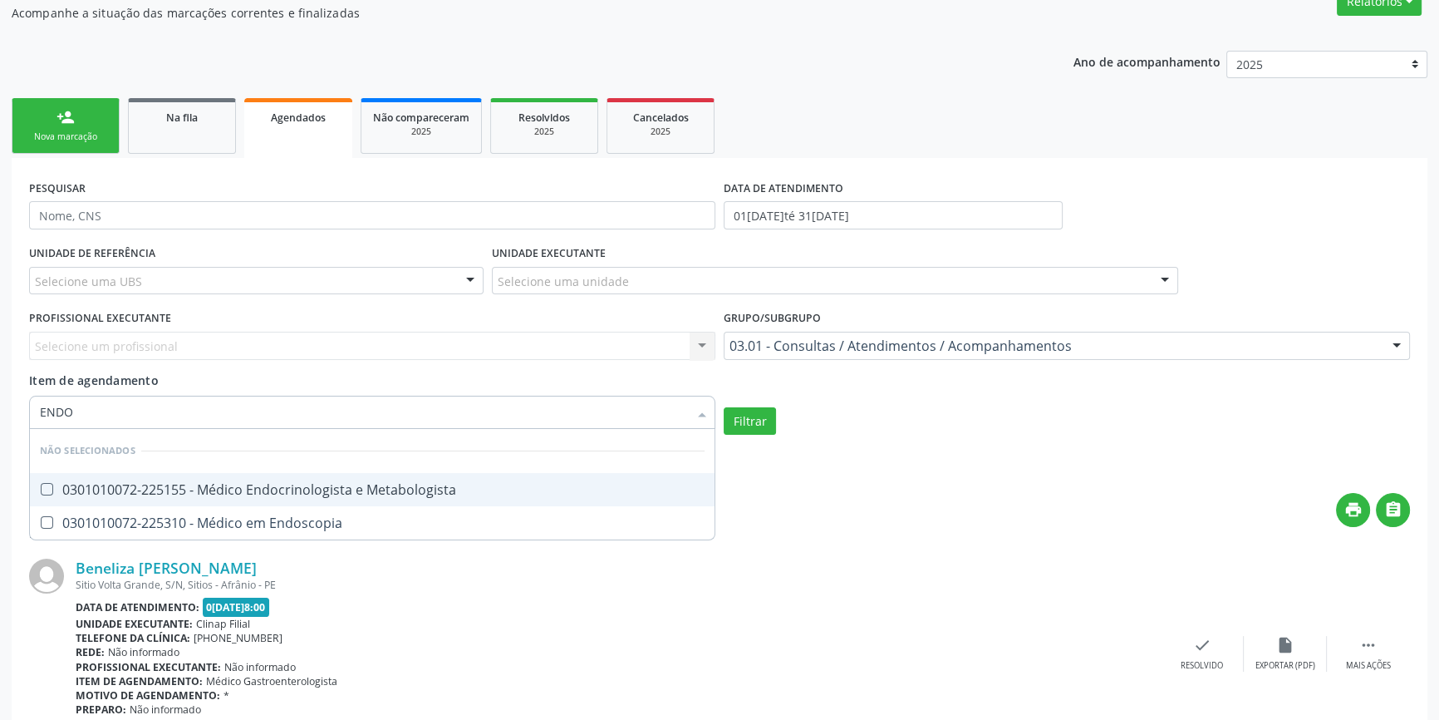
type input "ENDOS"
click at [105, 489] on div "0301010072-225310 - Médico em Endoscopia" at bounding box center [372, 489] width 665 height 13
checkbox Endoscopia "true"
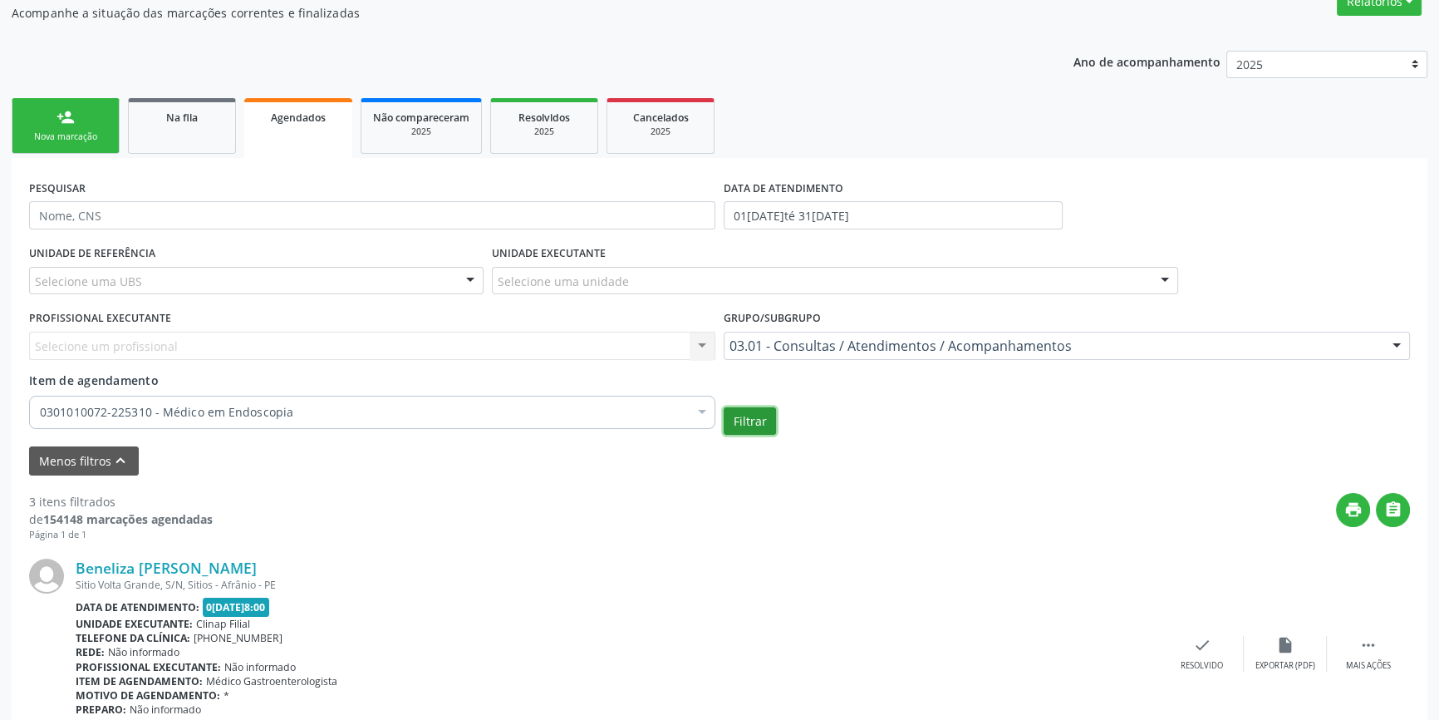
click at [739, 426] on button "Filtrar" at bounding box center [750, 421] width 52 height 28
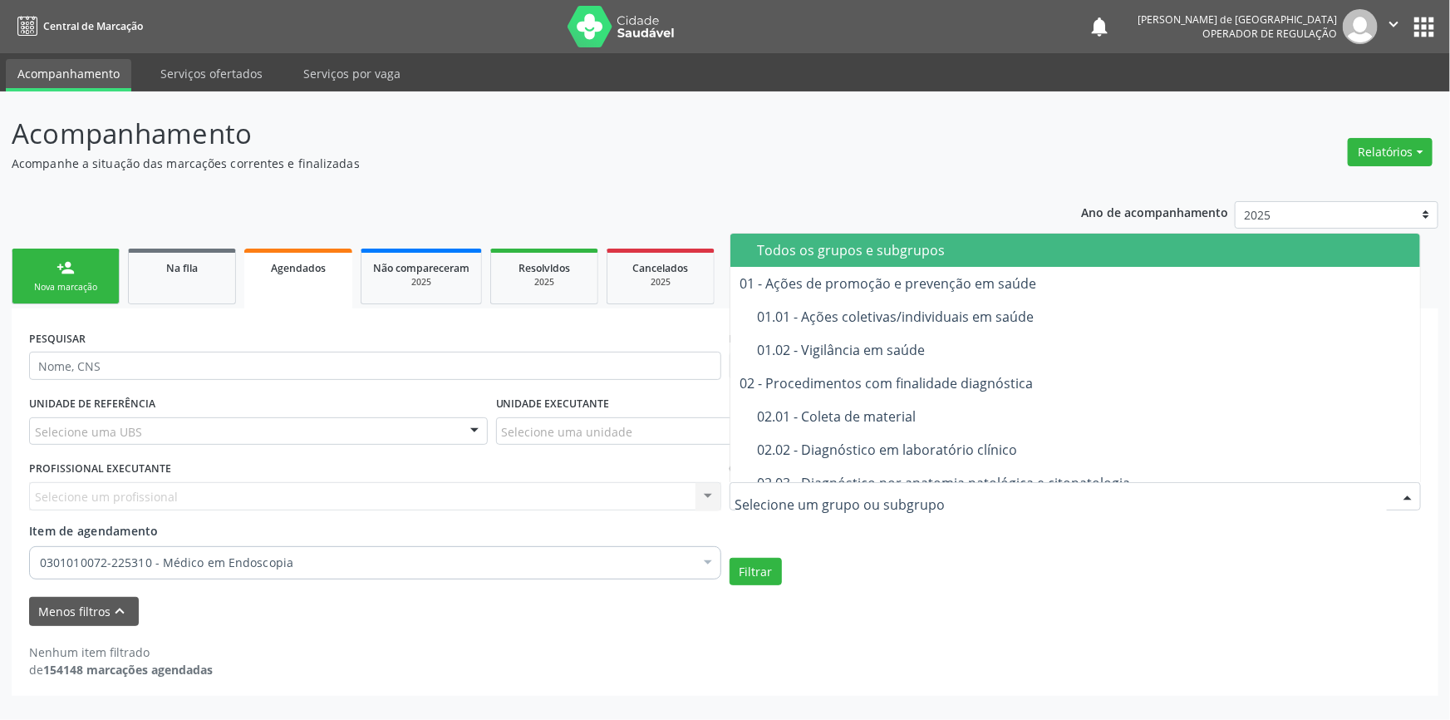
click at [847, 248] on div "Todos os grupos e subgrupos" at bounding box center [1084, 250] width 653 height 13
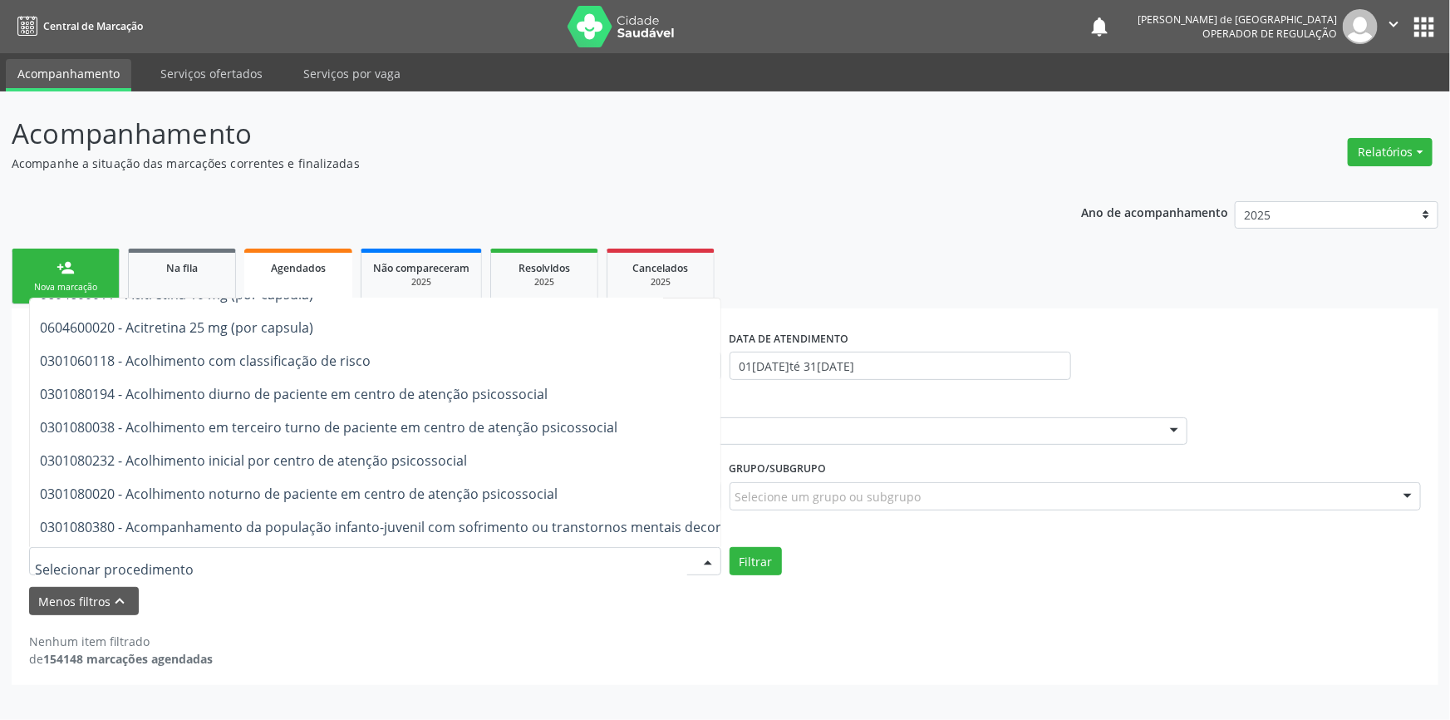
scroll to position [529, 0]
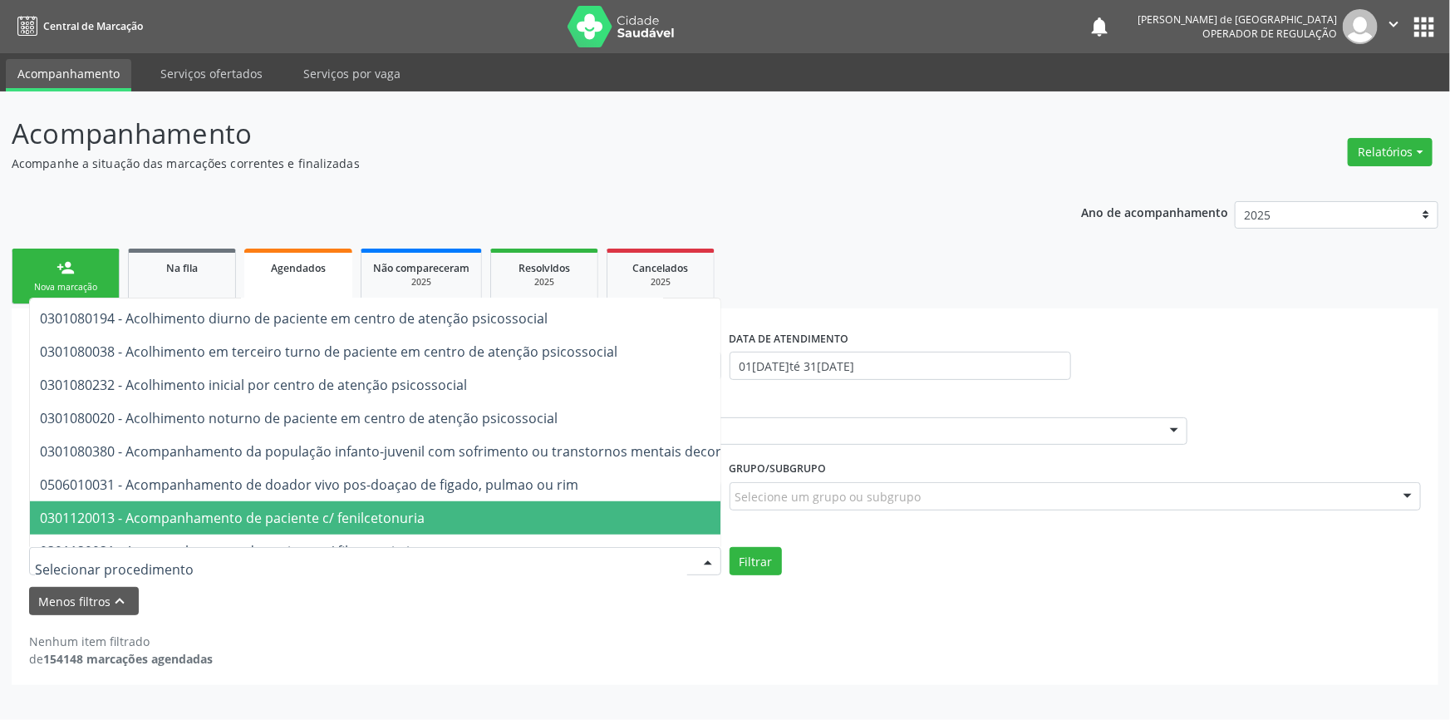
click at [72, 563] on input "text" at bounding box center [361, 569] width 652 height 33
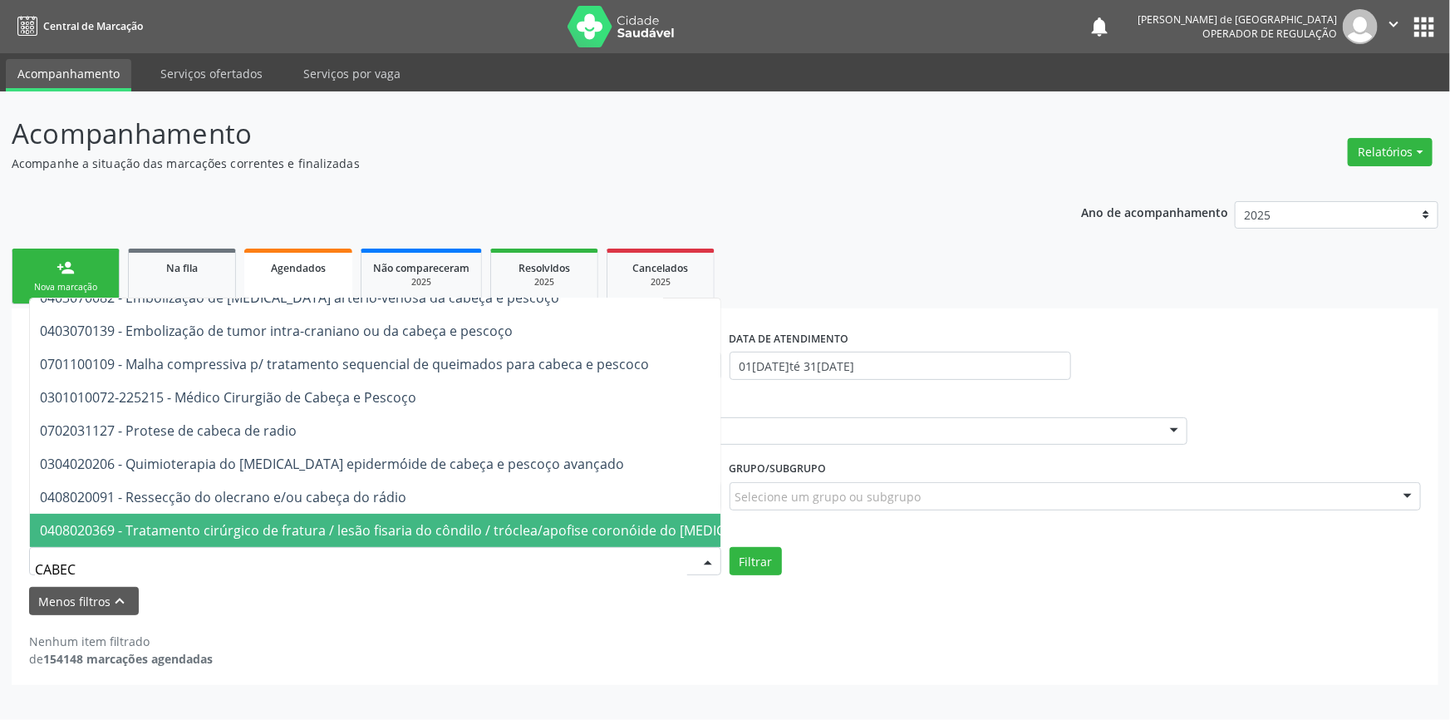
scroll to position [0, 0]
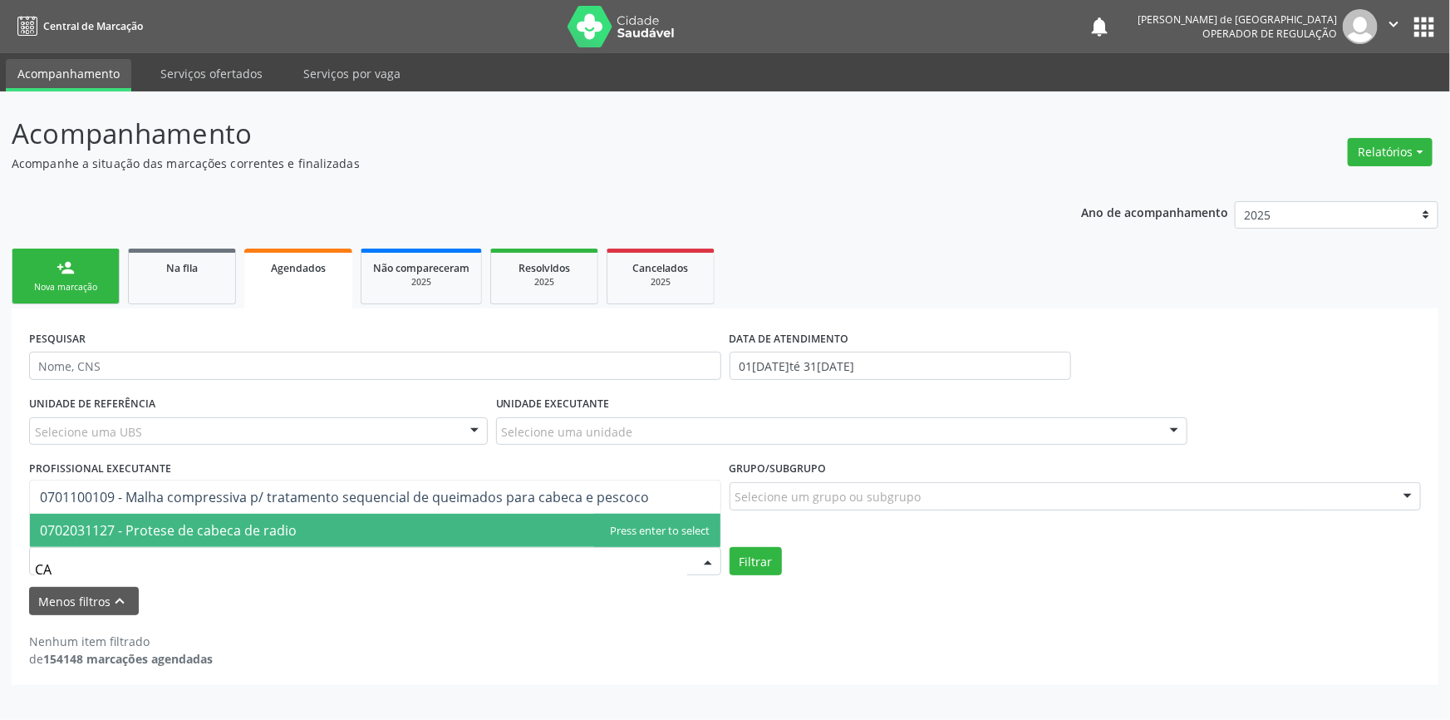
type input "C"
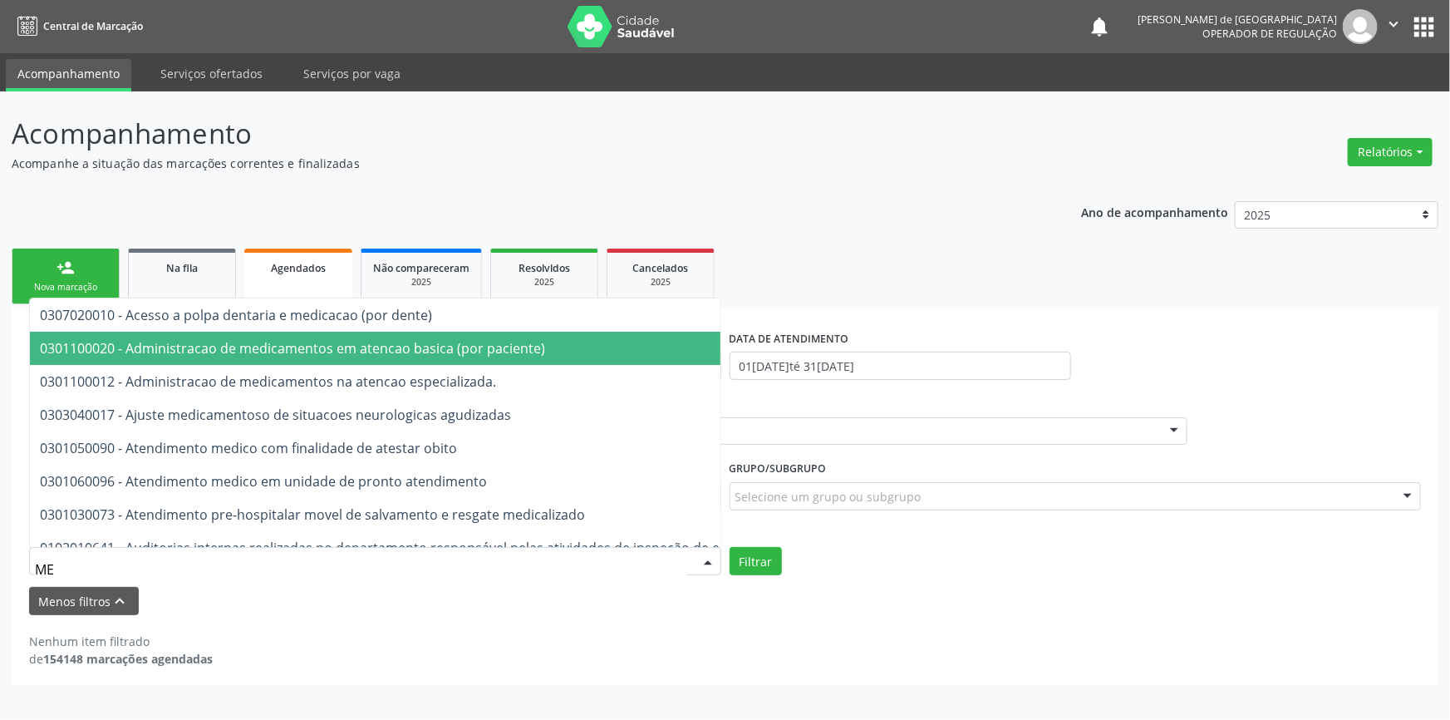
type input "M"
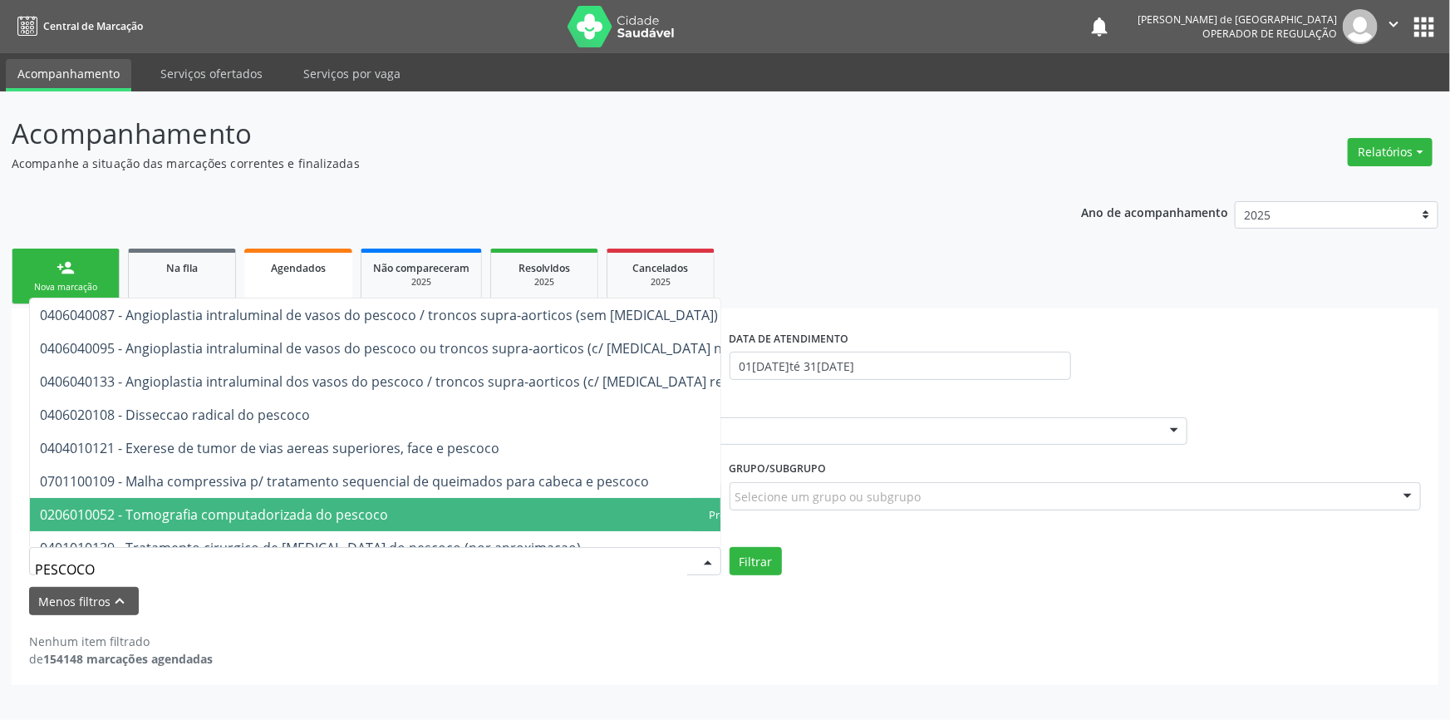
click at [537, 622] on div "Nenhum item filtrado de 154148 marcações agendadas" at bounding box center [725, 641] width 1392 height 52
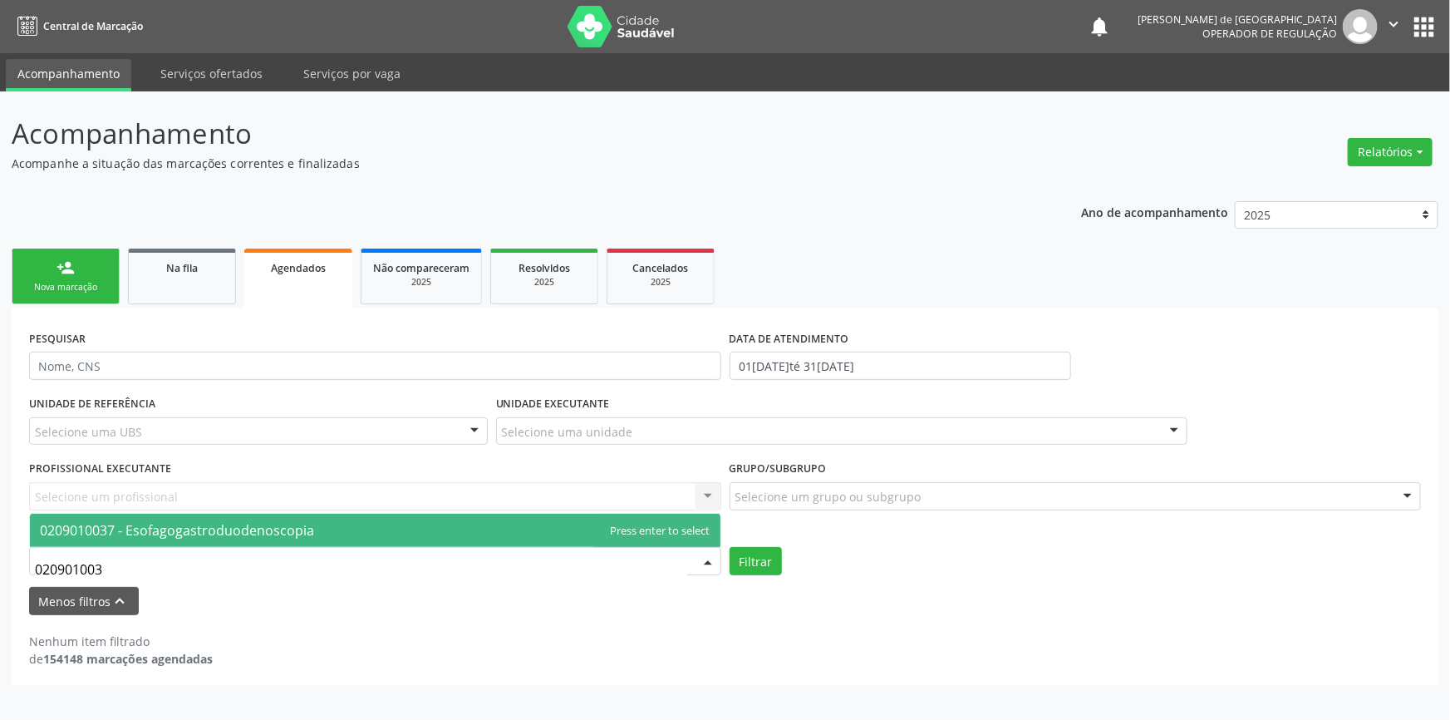
type input "0209010037"
click at [187, 521] on span "0209010037 - Esofagogastroduodenoscopia" at bounding box center [177, 530] width 274 height 18
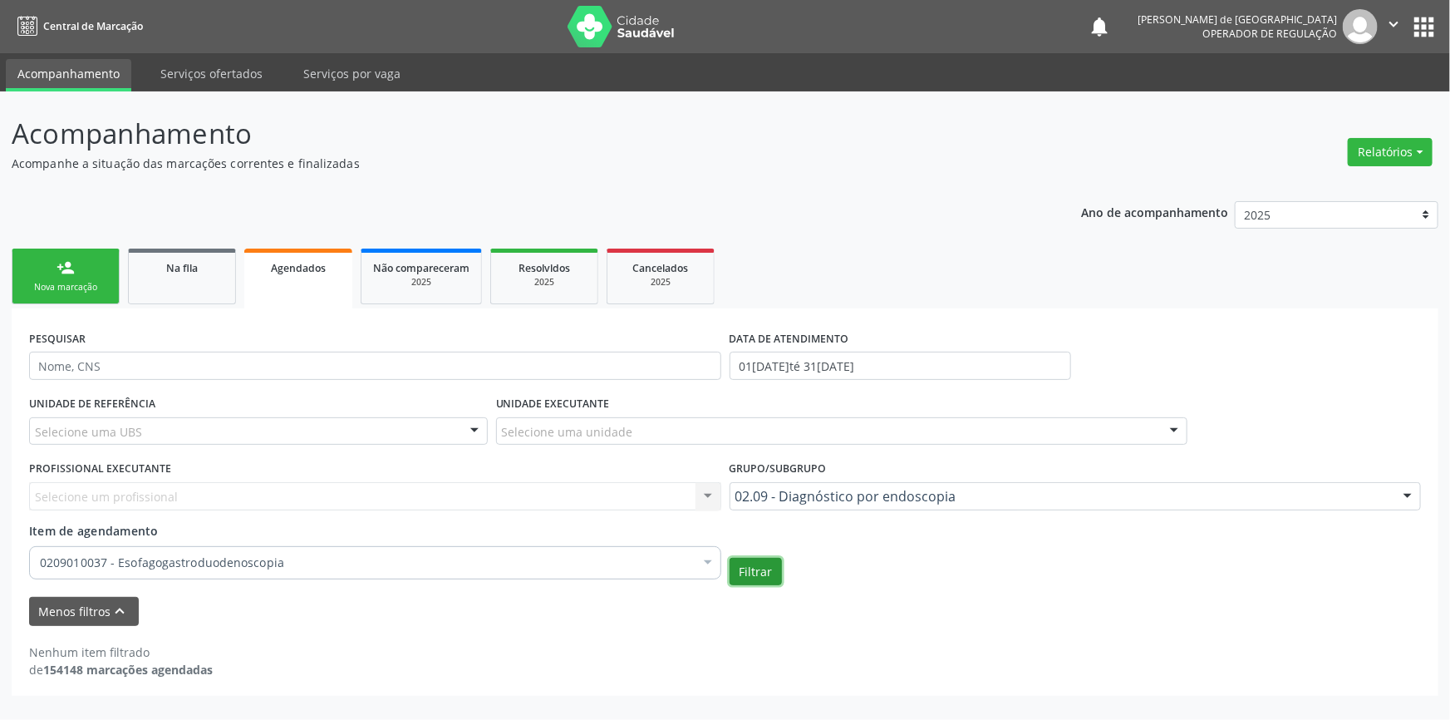
click at [764, 568] on button "Filtrar" at bounding box center [756, 572] width 52 height 28
